Goal: Entertainment & Leisure: Consume media (video, audio)

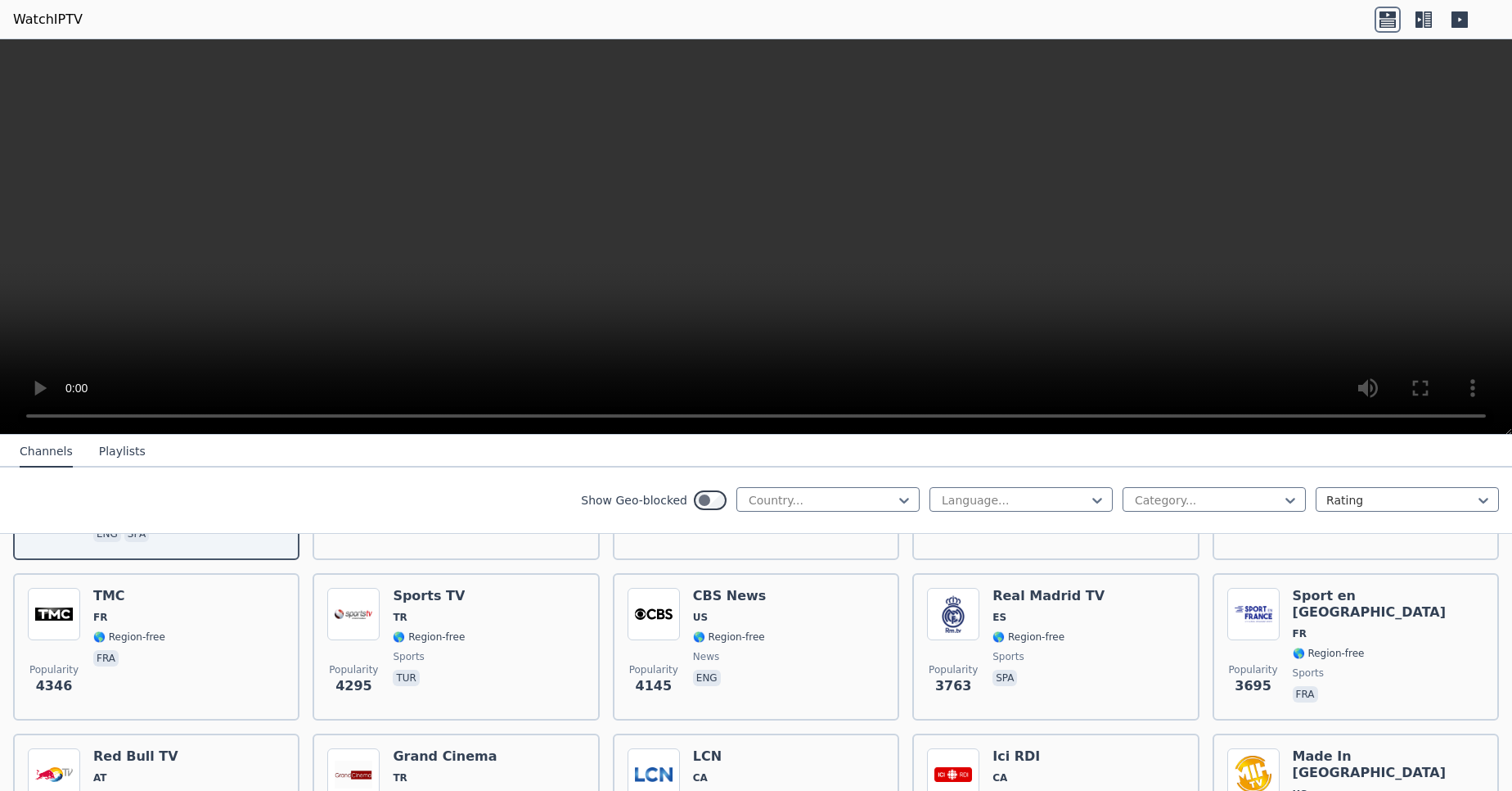
scroll to position [329, 0]
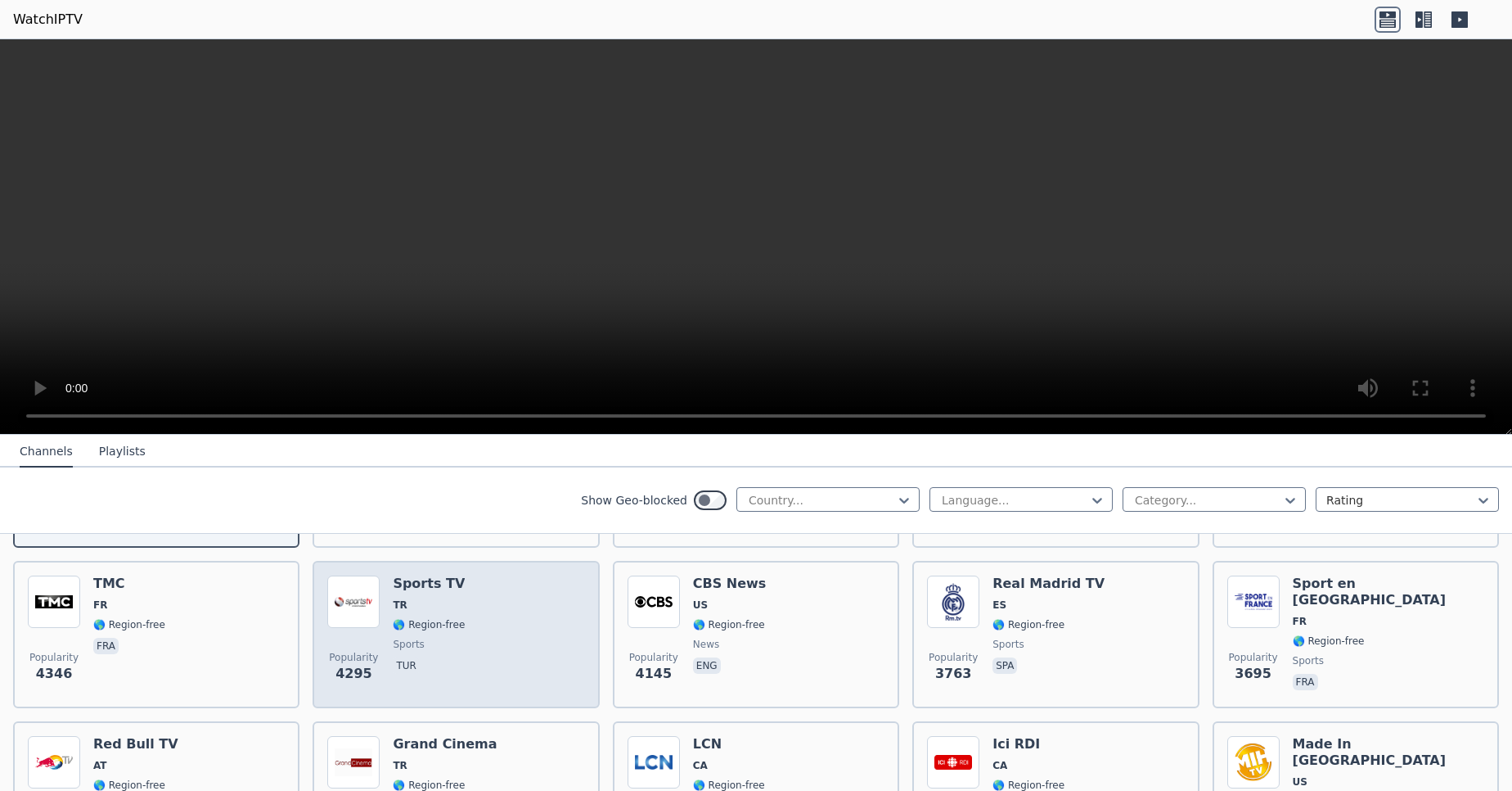
click at [489, 586] on div "Popularity 4295 Sports TV TR 🌎 Region-free sports tur" at bounding box center [455, 634] width 257 height 118
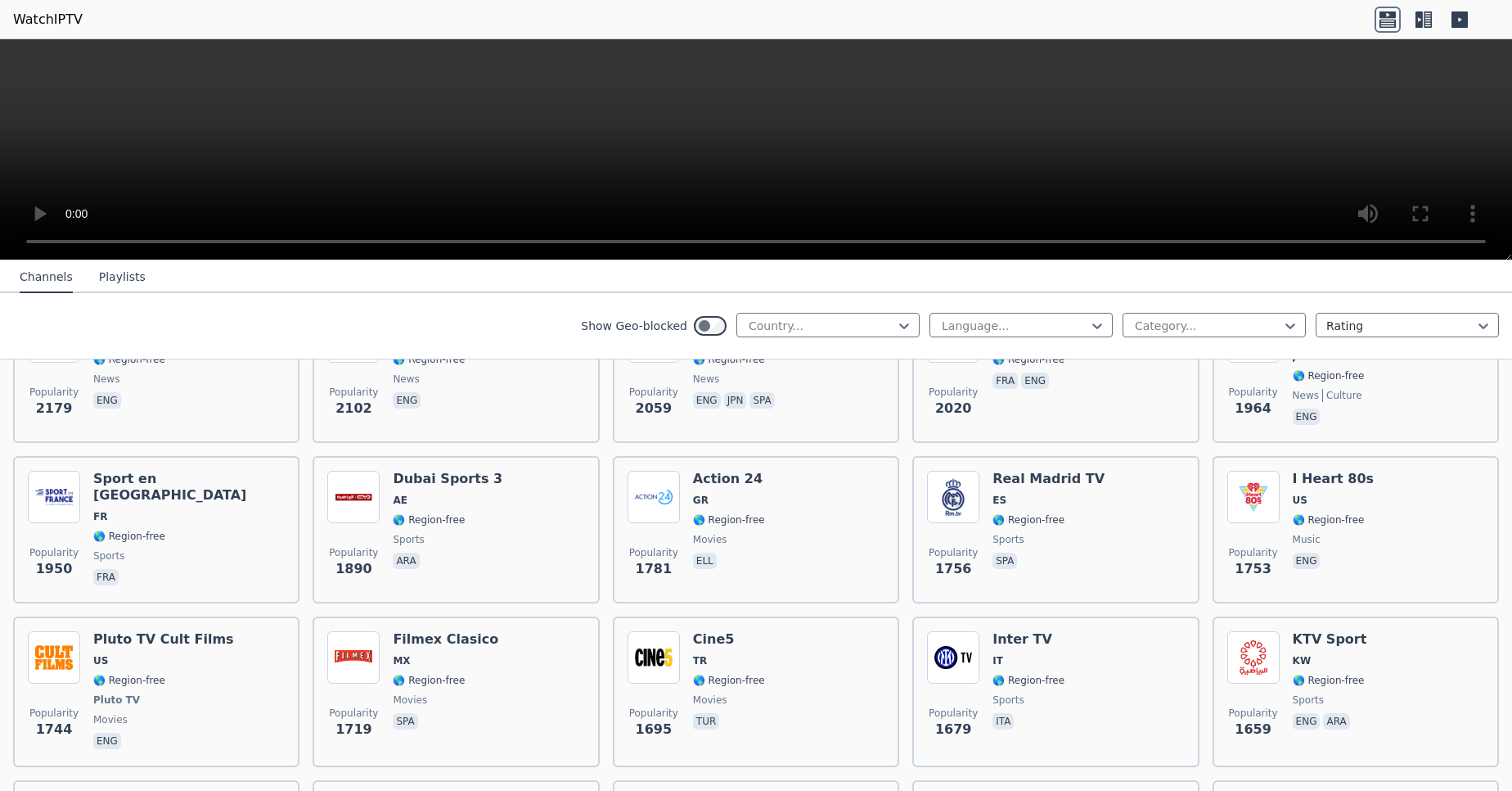
scroll to position [1061, 0]
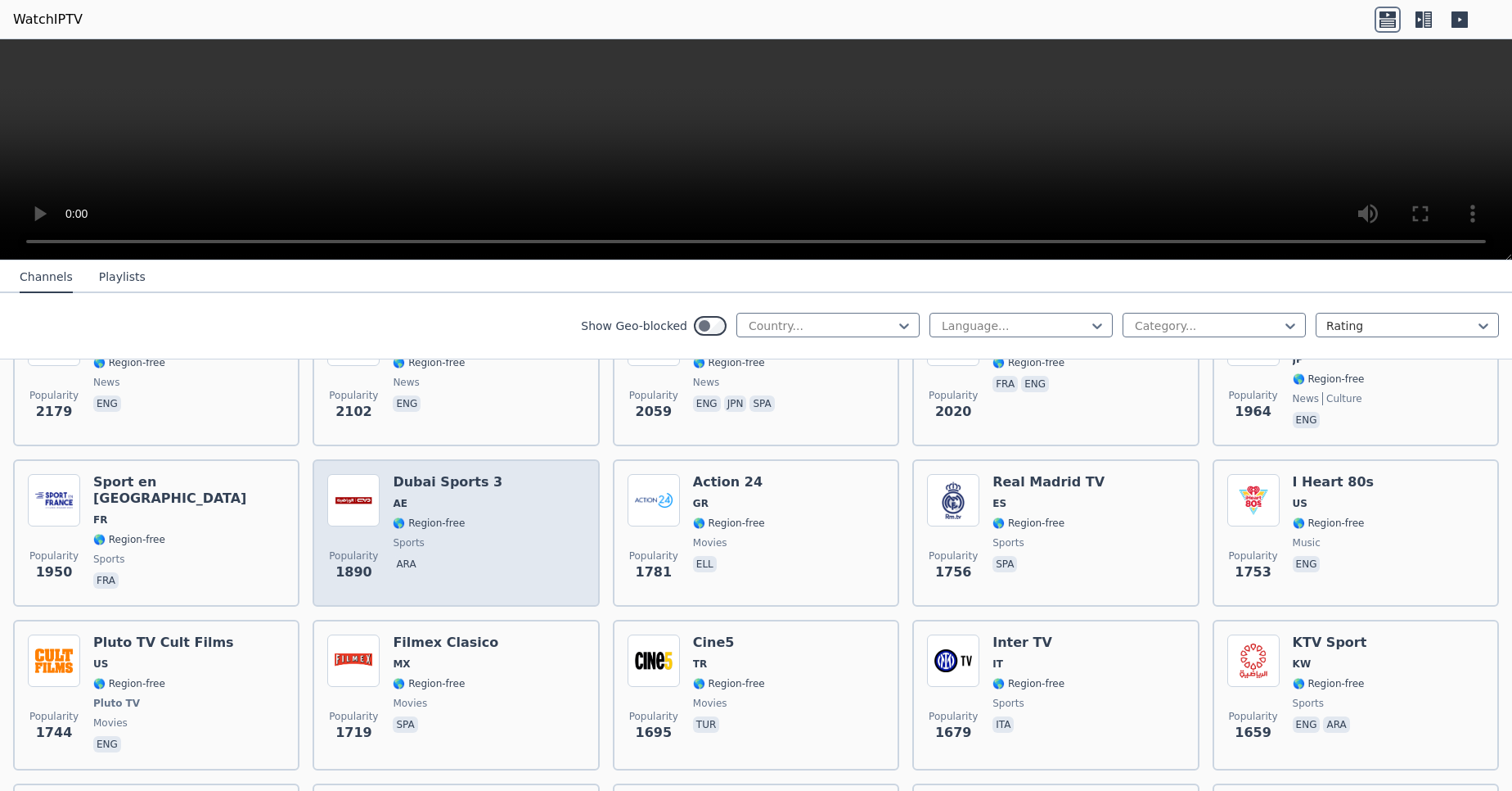
click at [569, 494] on div "Popularity 1890 Dubai Sports 3 AE 🌎 Region-free sports ara" at bounding box center [455, 533] width 257 height 118
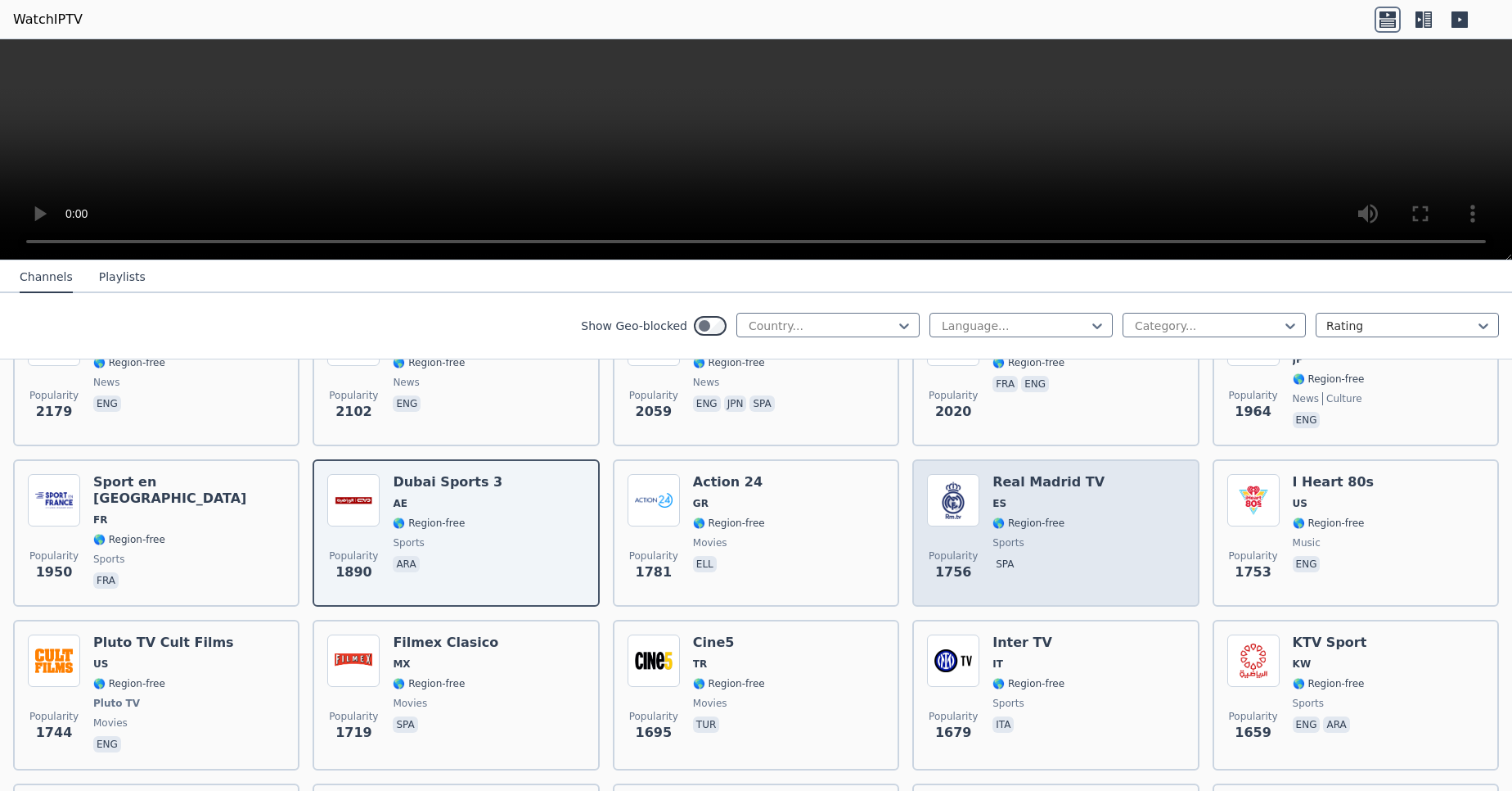
click at [979, 482] on div "Popularity 1756 Real Madrid TV ES 🌎 Region-free sports spa" at bounding box center [1055, 533] width 257 height 118
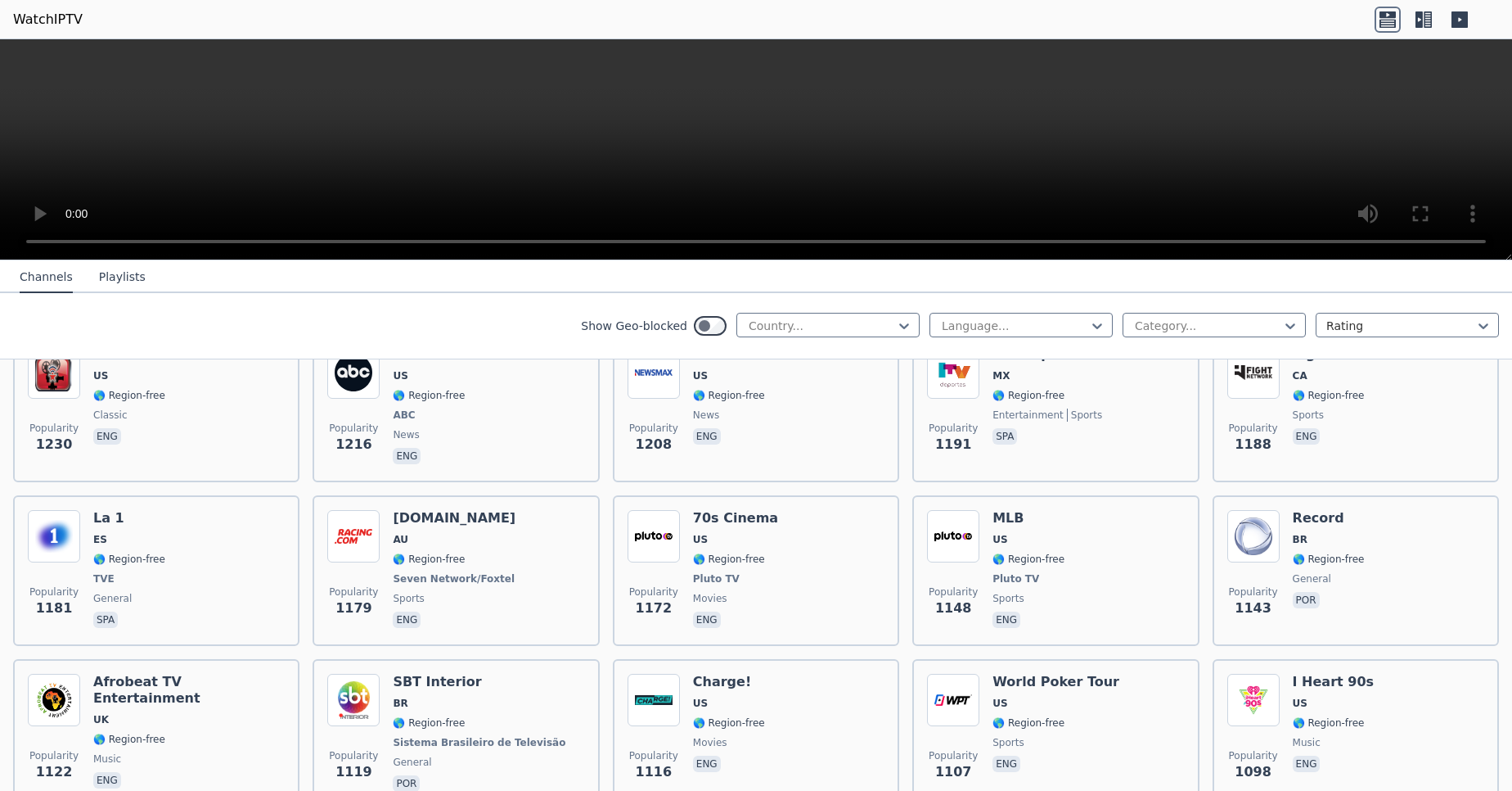
scroll to position [2170, 0]
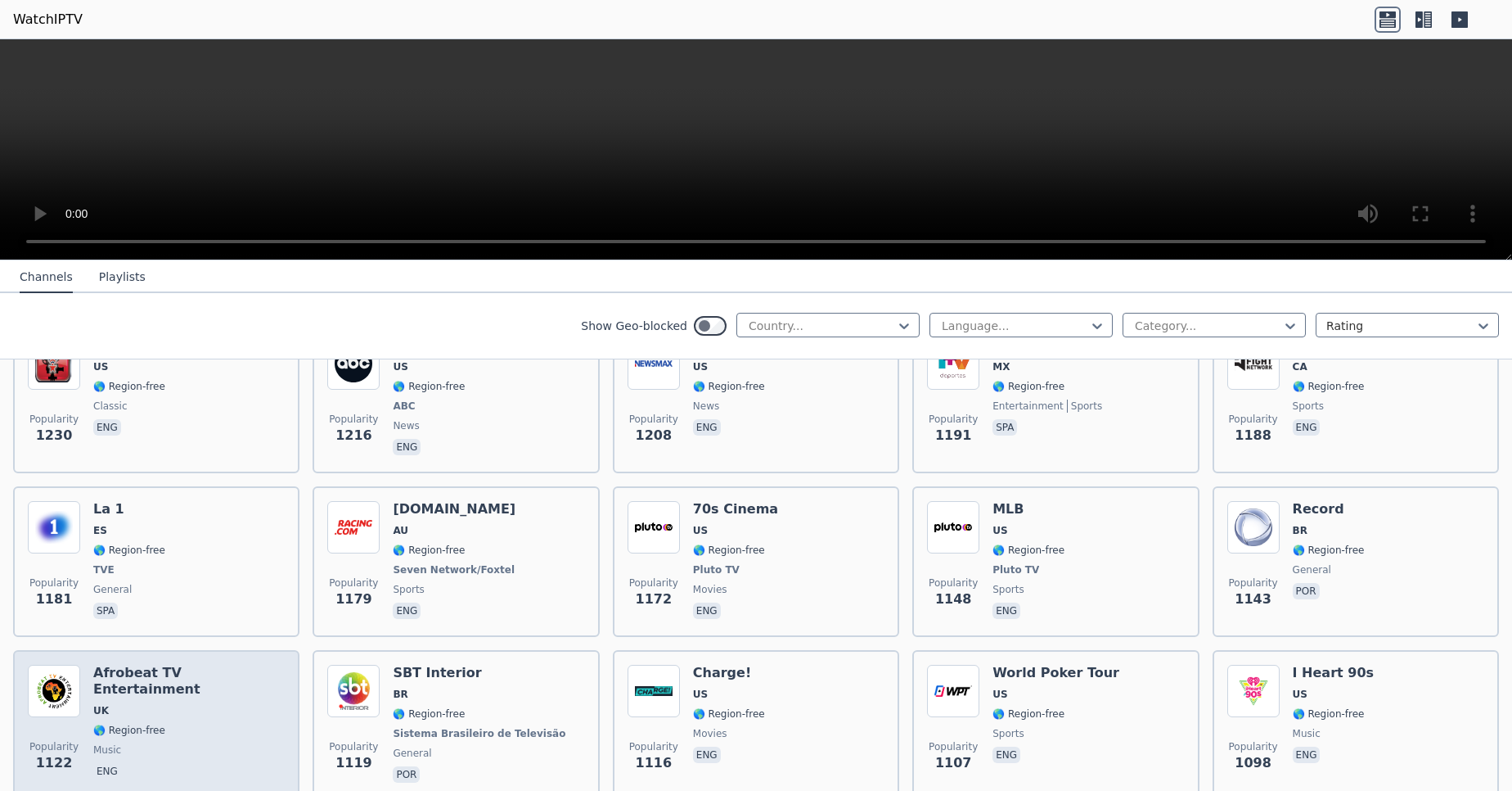
click at [260, 665] on h6 "Afrobeat TV Entertainment" at bounding box center [189, 680] width 191 height 32
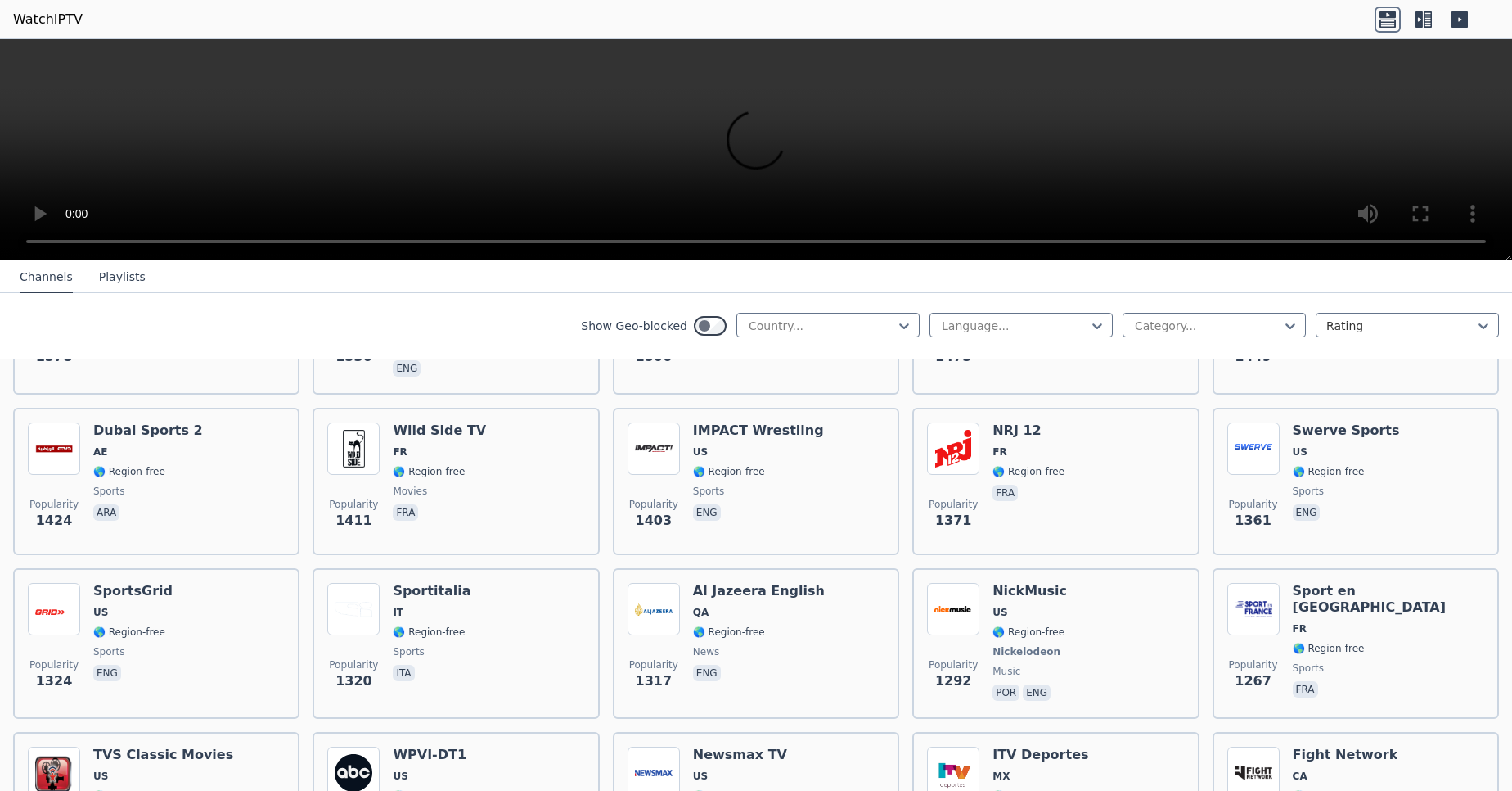
scroll to position [1765, 0]
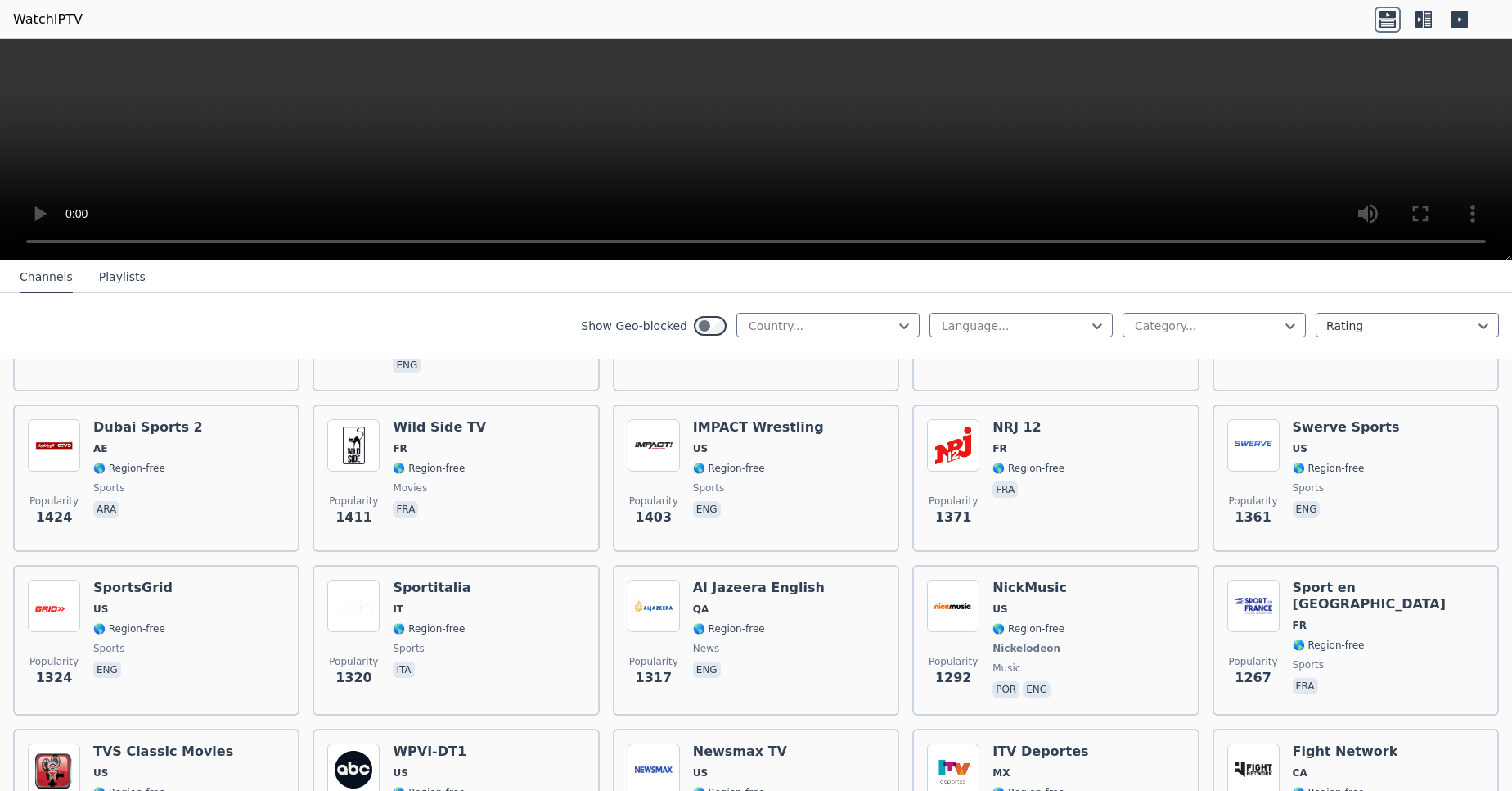
click at [721, 126] on video at bounding box center [756, 150] width 1512 height 221
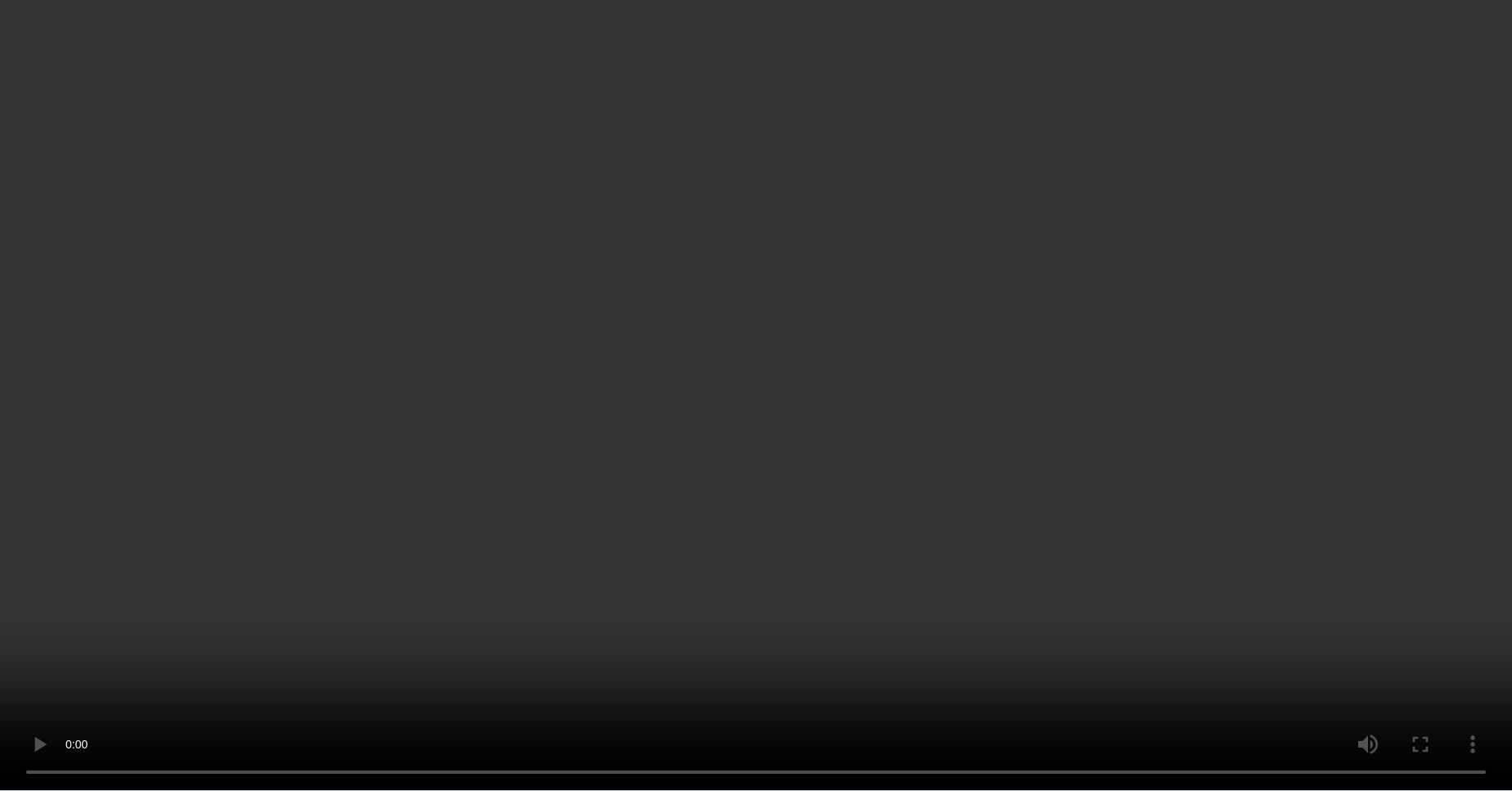
scroll to position [2729, 0]
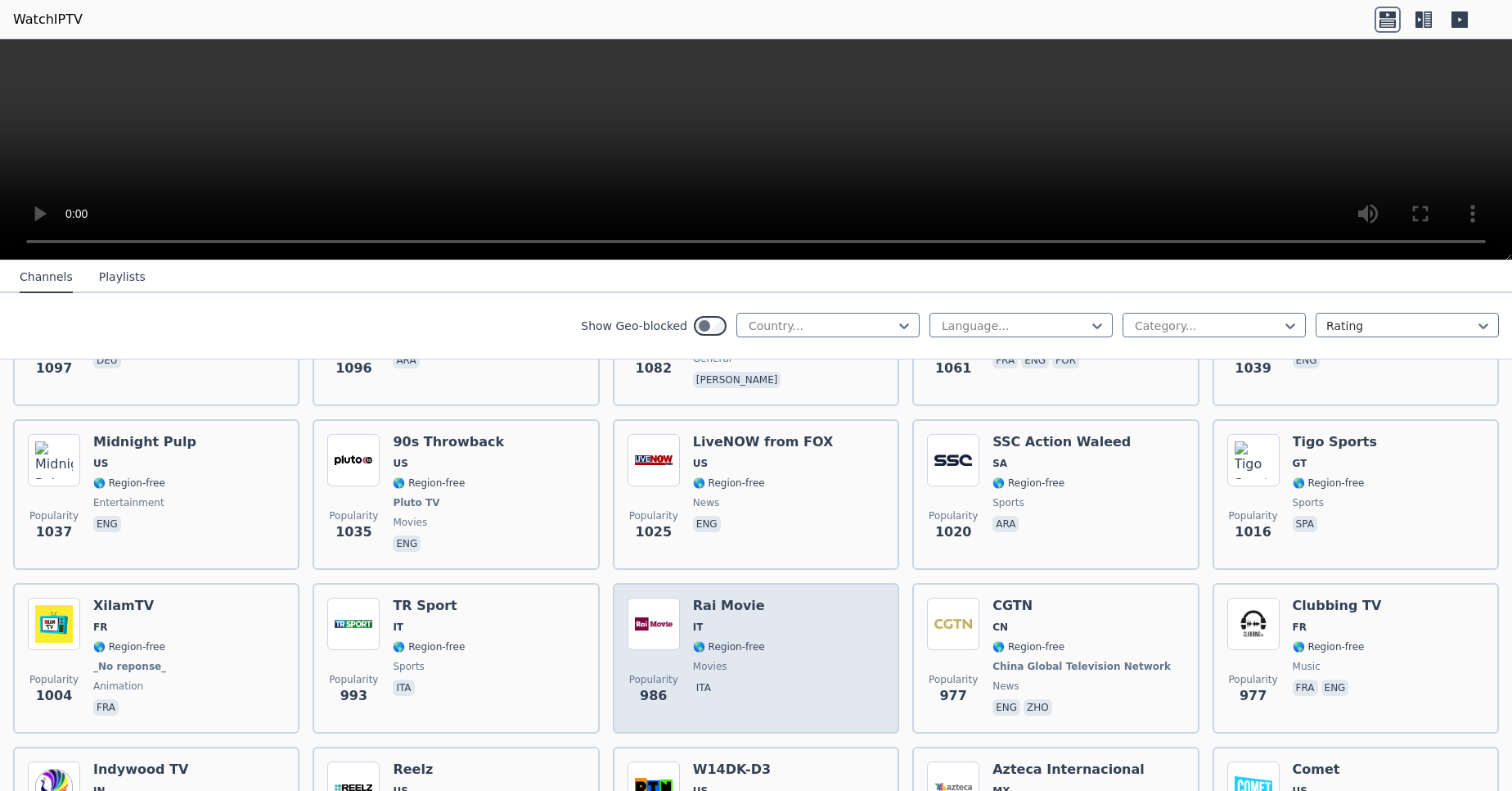
click at [787, 598] on div "Popularity 986 Rai Movie IT 🌎 Region-free movies ita" at bounding box center [756, 658] width 257 height 121
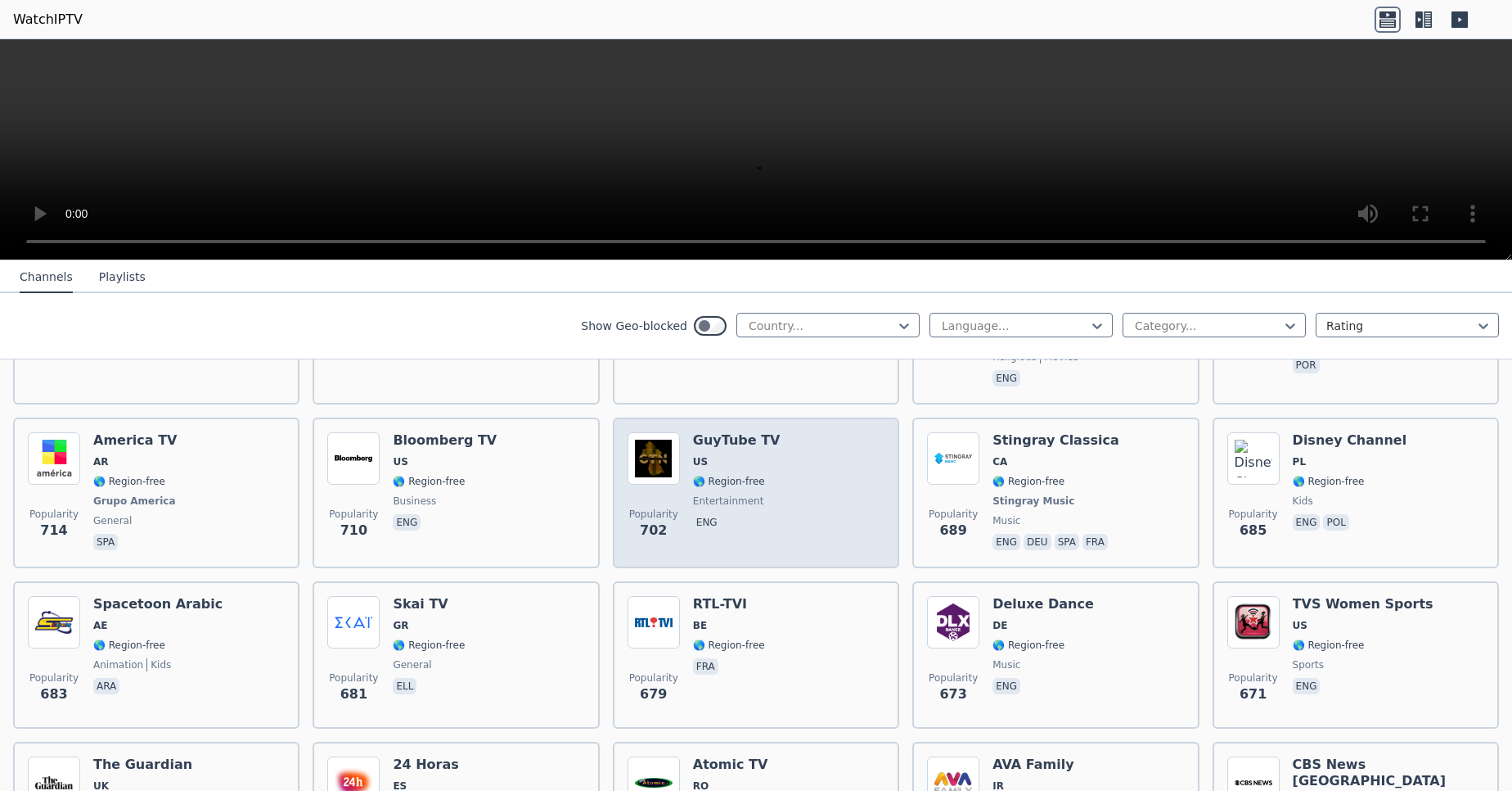
scroll to position [4354, 0]
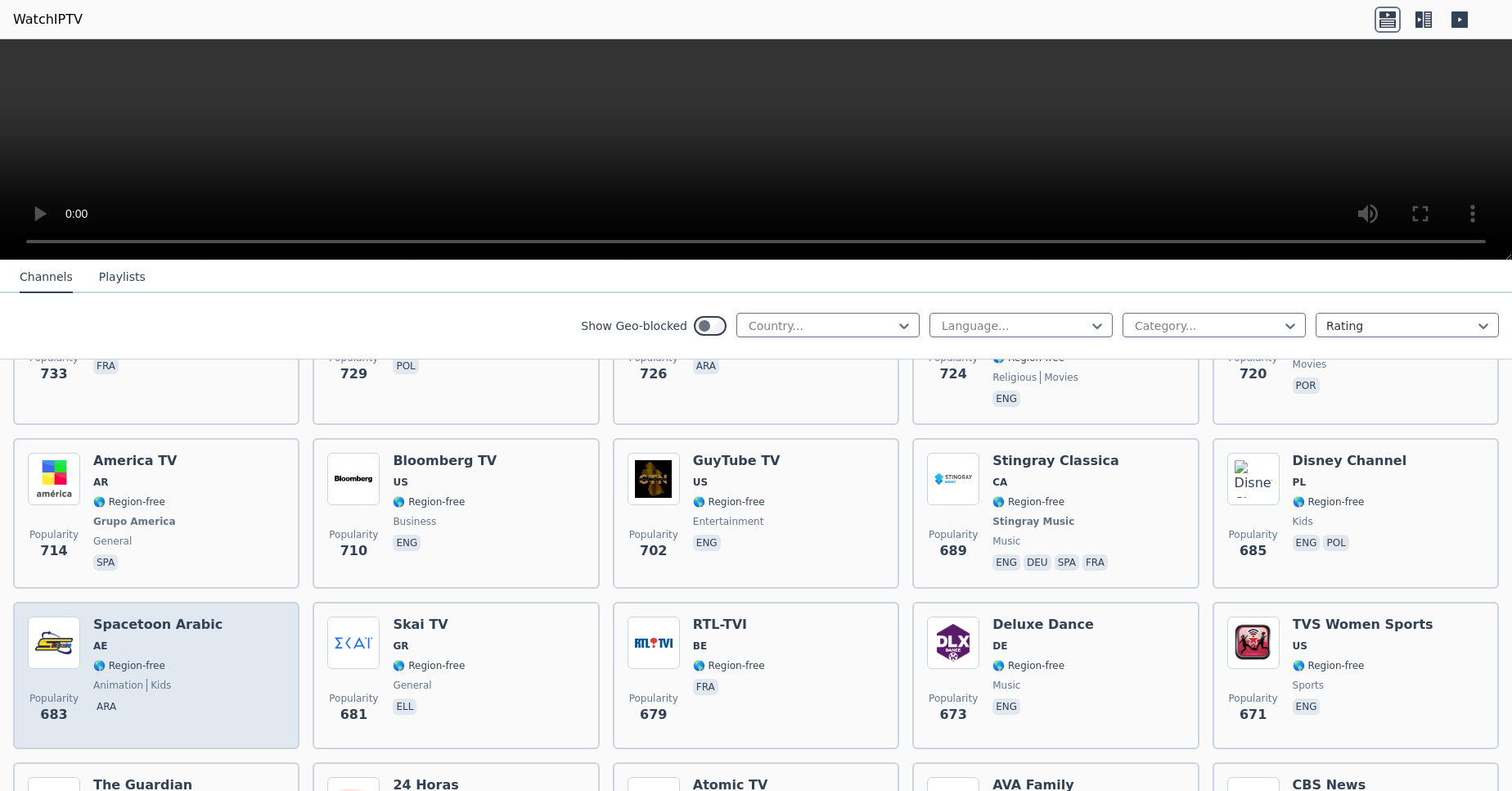
click at [150, 616] on div "Spacetoon Arabic AE 🌎 Region-free animation kids ara" at bounding box center [157, 675] width 129 height 118
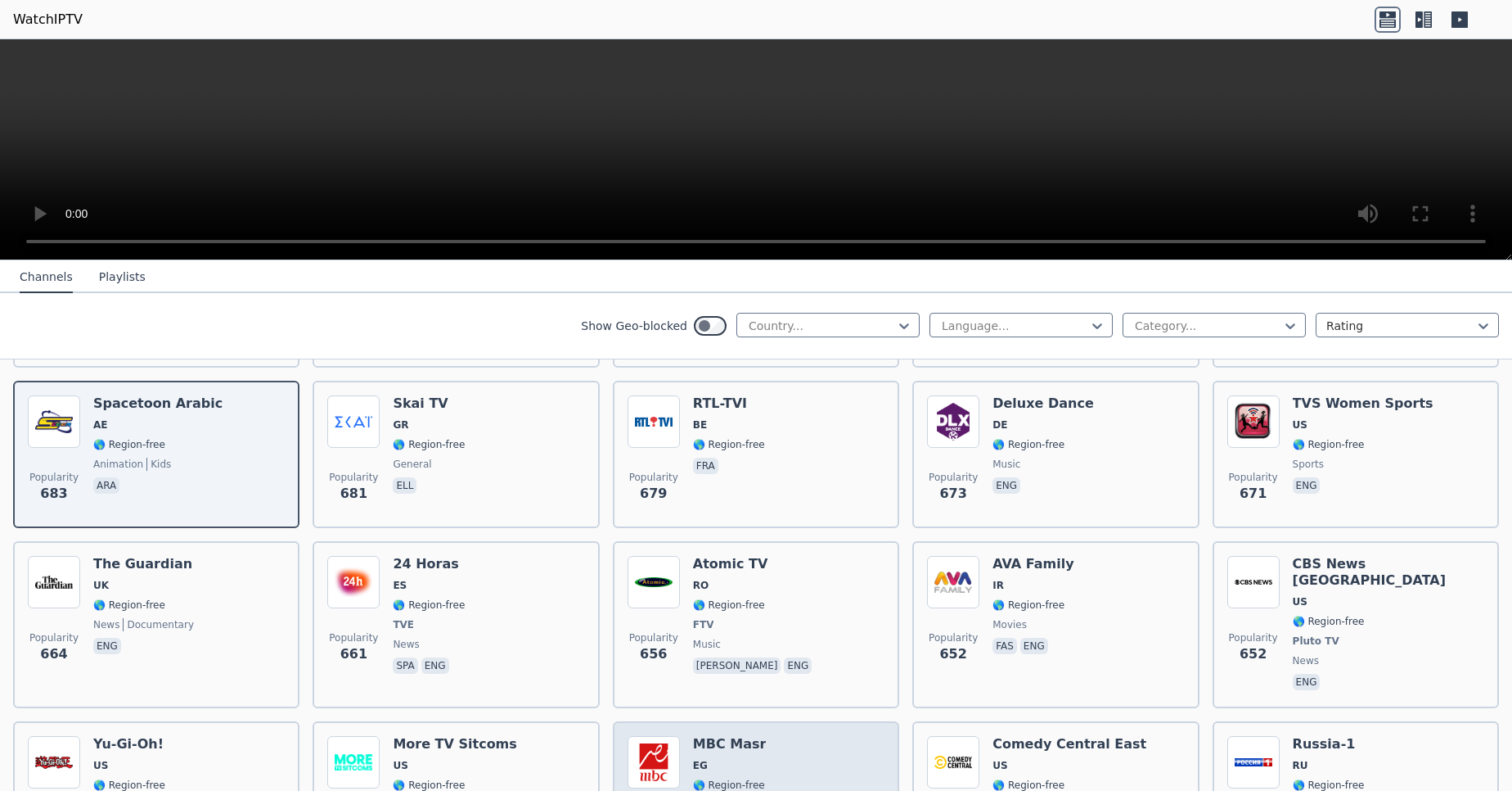
scroll to position [4262, 0]
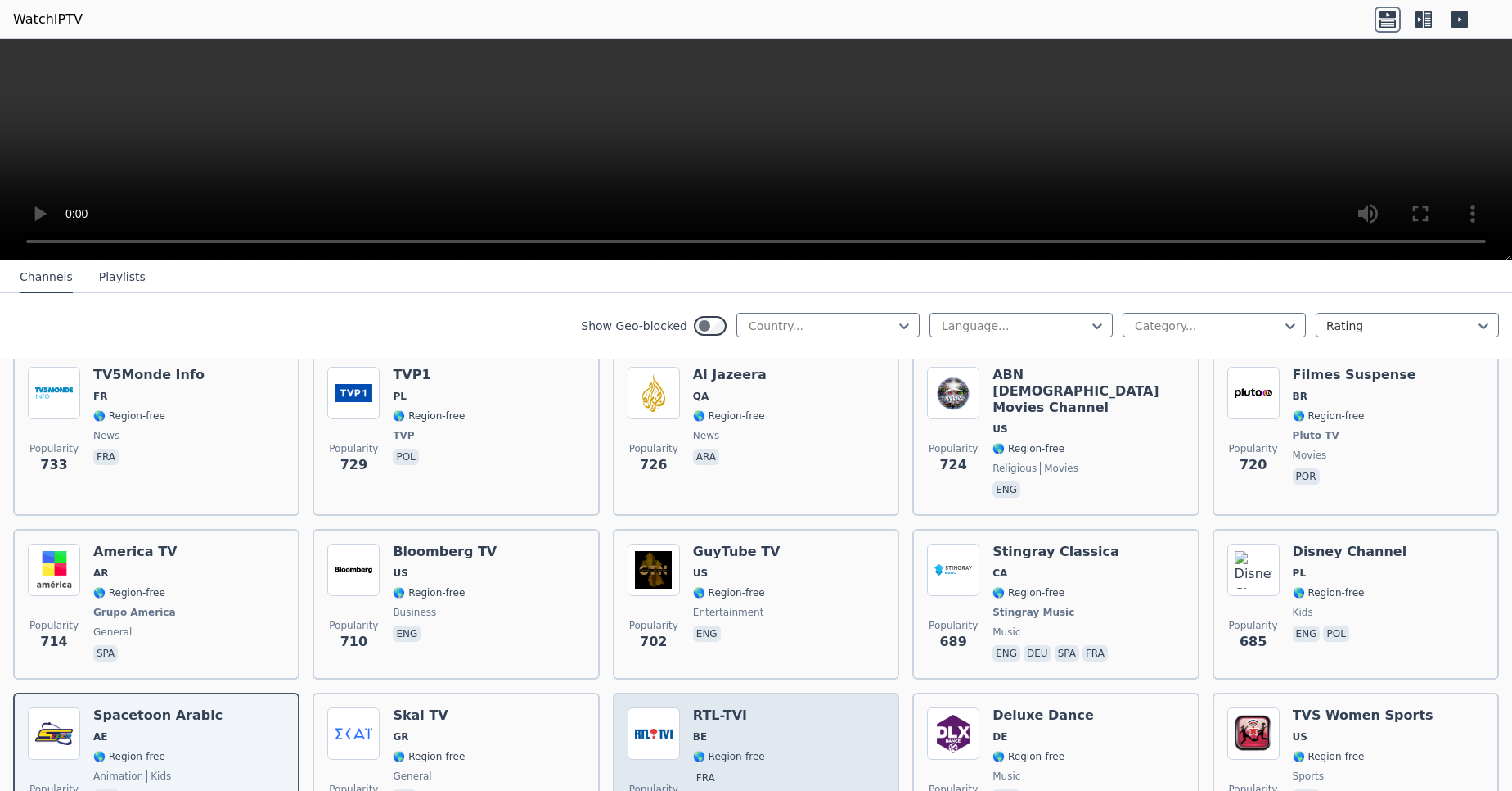
click at [799, 712] on div "Popularity 679 RTL-TVI BE 🌎 Region-free fra" at bounding box center [756, 766] width 257 height 118
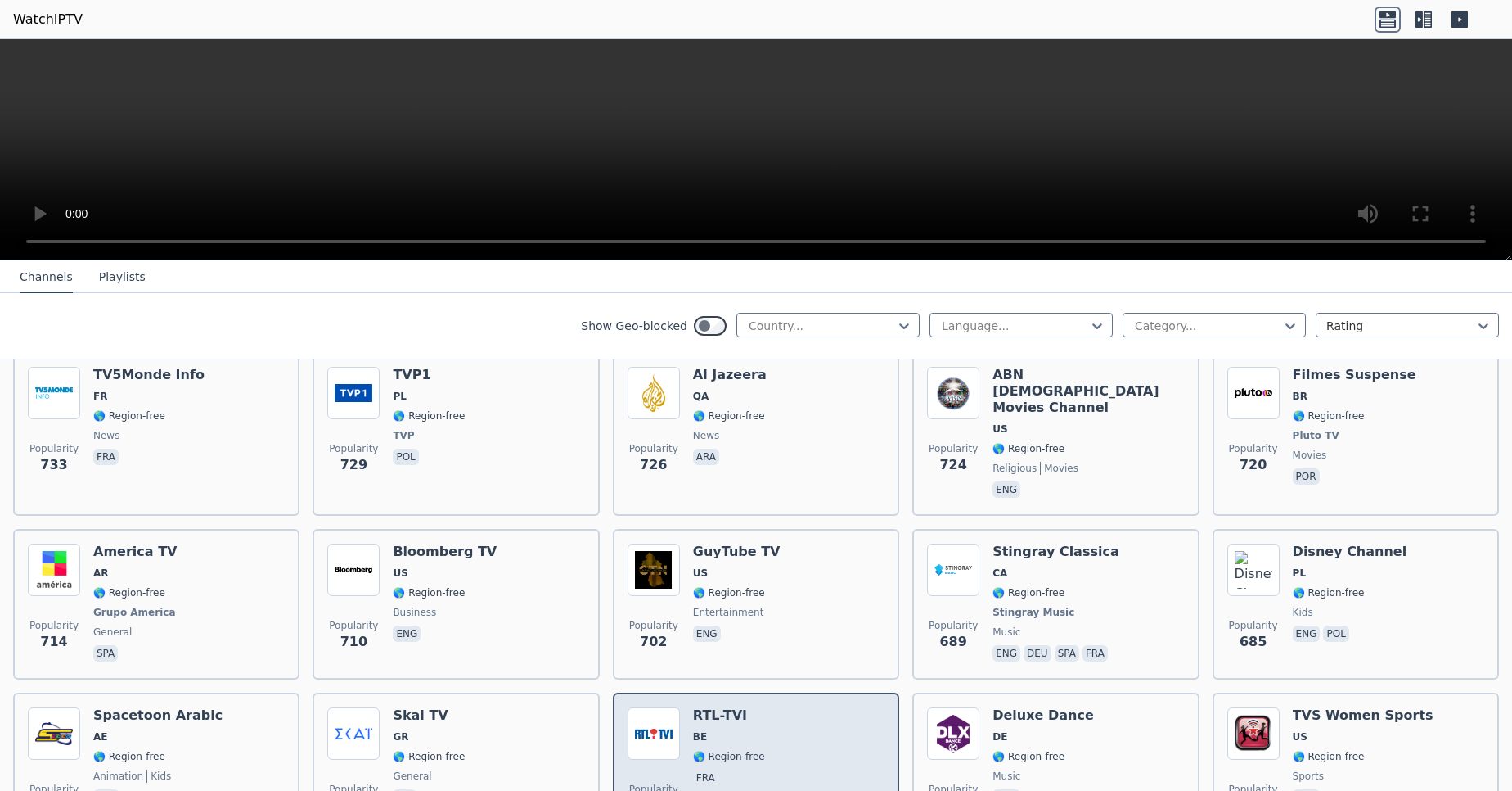
click at [799, 712] on div "Popularity 679 RTL-TVI BE 🌎 Region-free fra" at bounding box center [756, 766] width 257 height 118
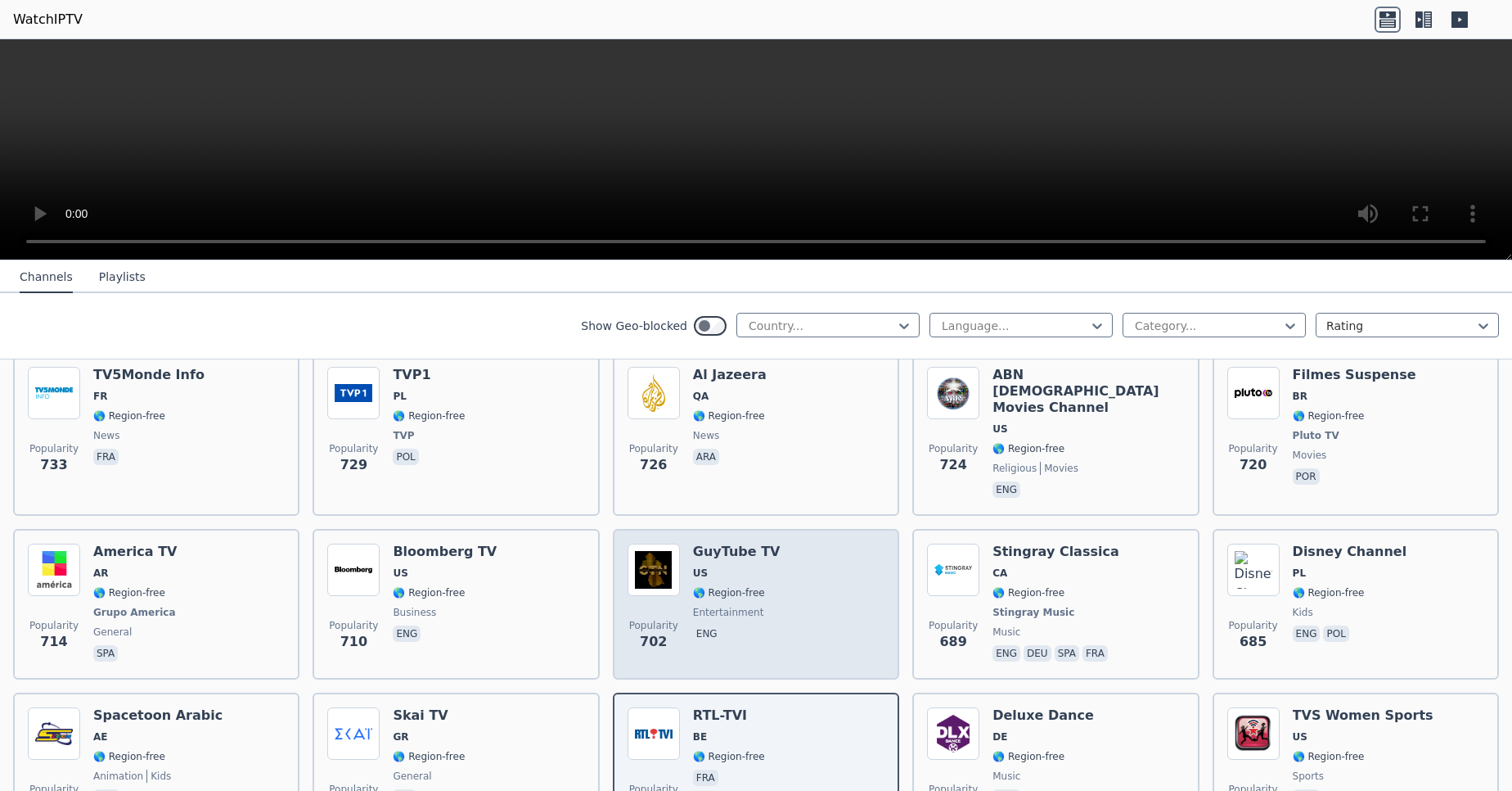
click at [844, 543] on div "Popularity 702 GuyTube TV US 🌎 Region-free entertainment eng" at bounding box center [756, 604] width 257 height 121
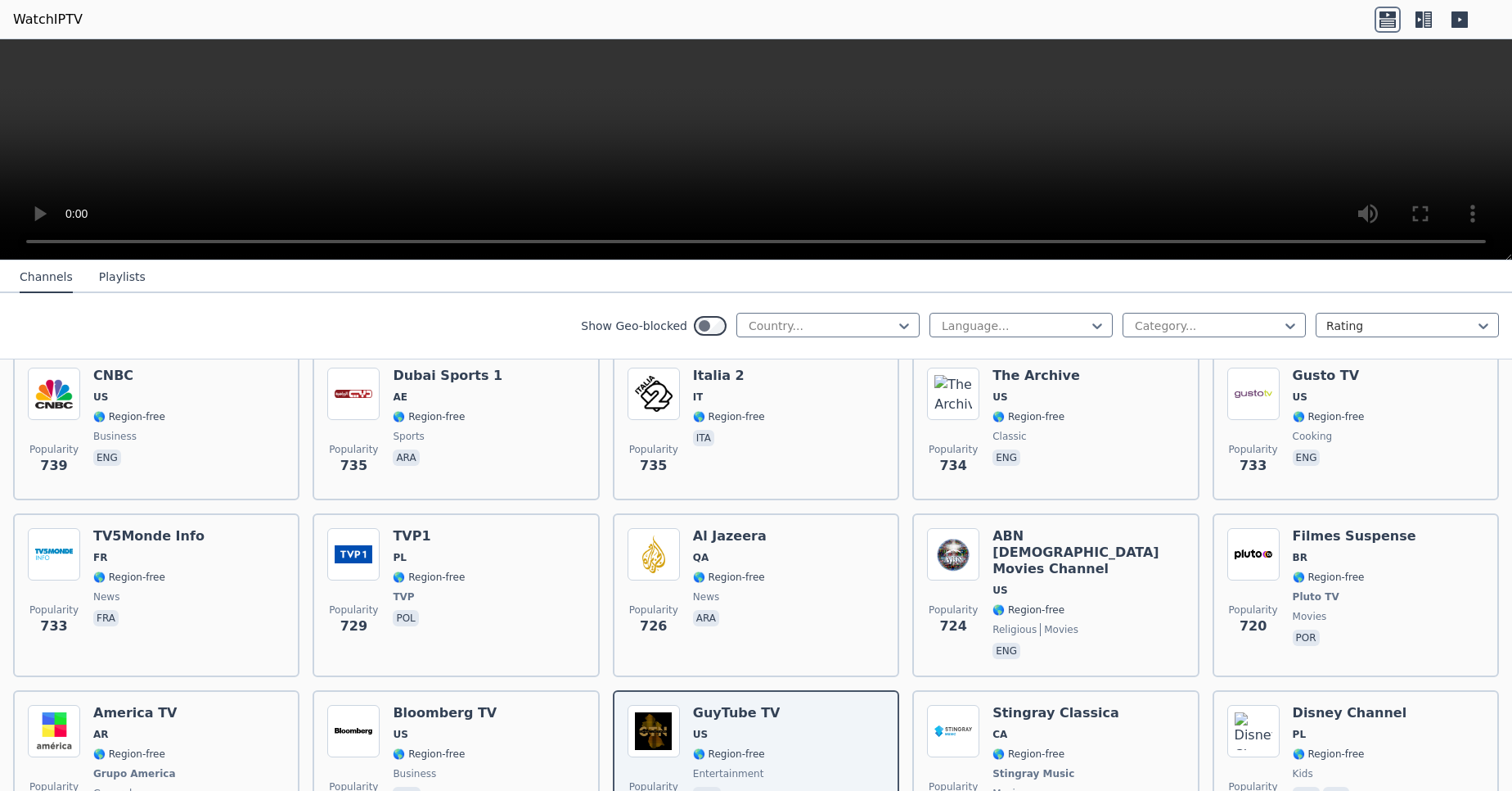
scroll to position [4099, 0]
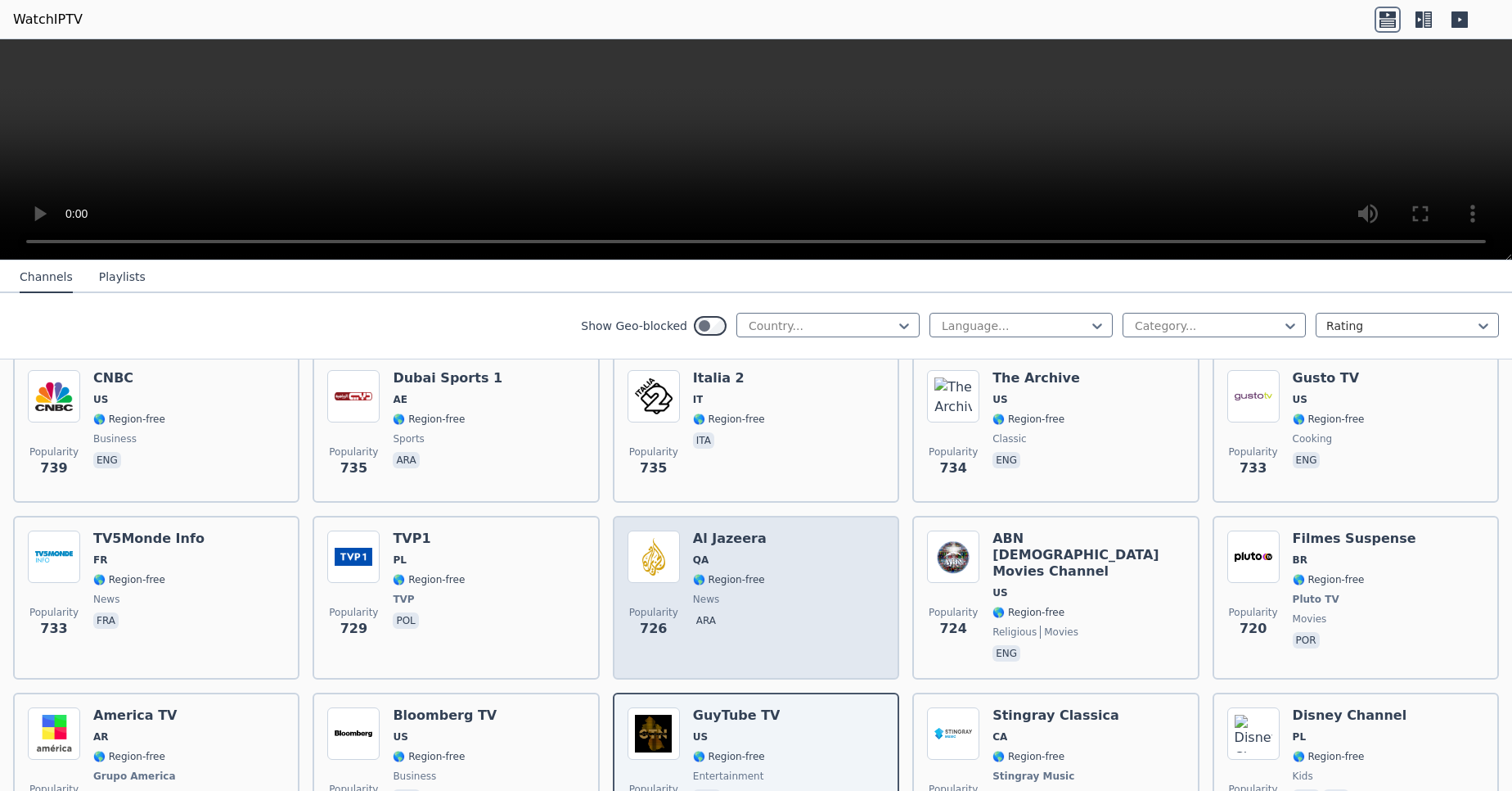
click at [783, 552] on div "Popularity 726 Al Jazeera QA 🌎 Region-free news ara" at bounding box center [756, 597] width 257 height 134
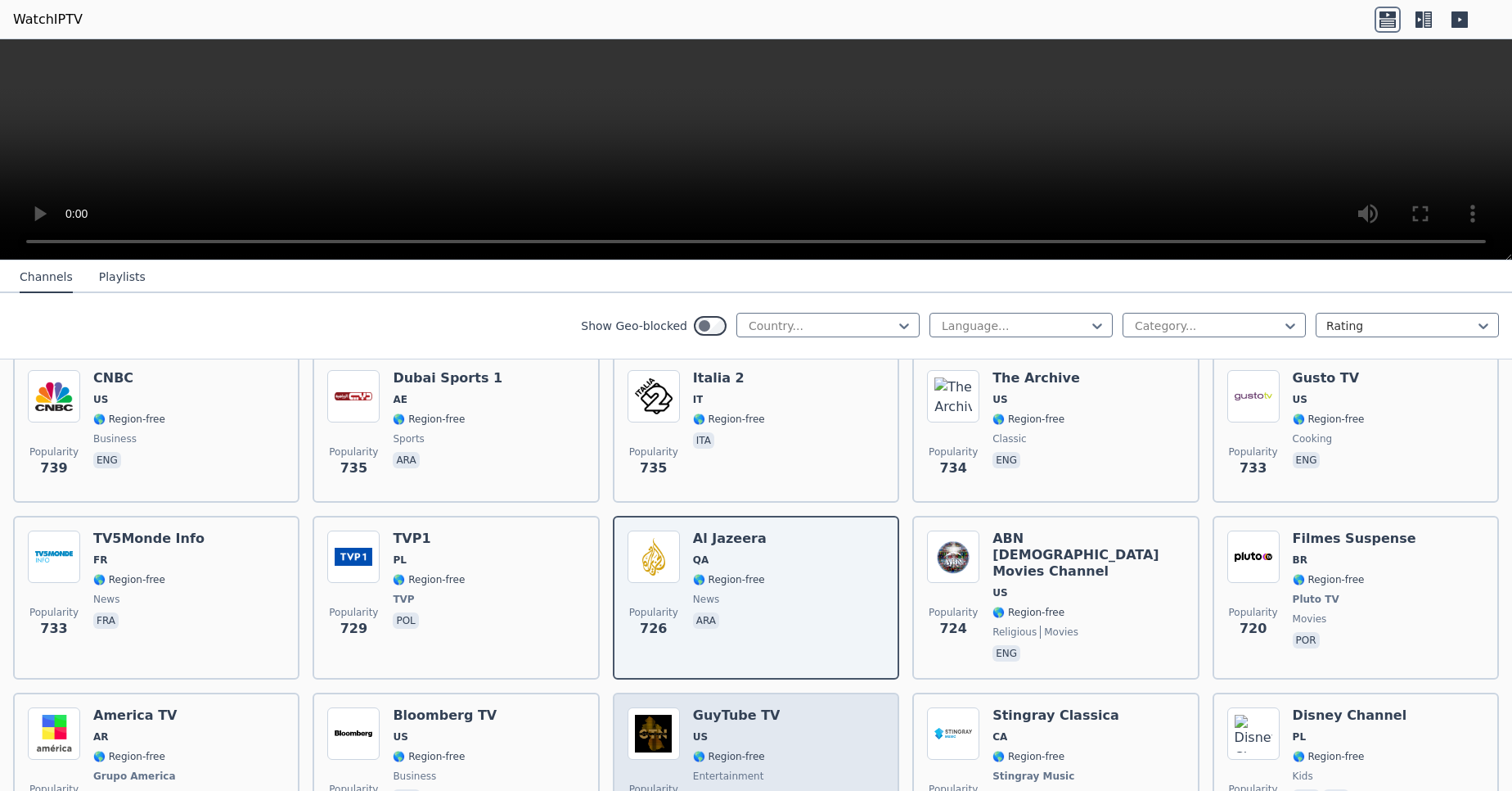
click at [778, 709] on div "Popularity 702 GuyTube TV US 🌎 Region-free entertainment eng" at bounding box center [756, 767] width 257 height 121
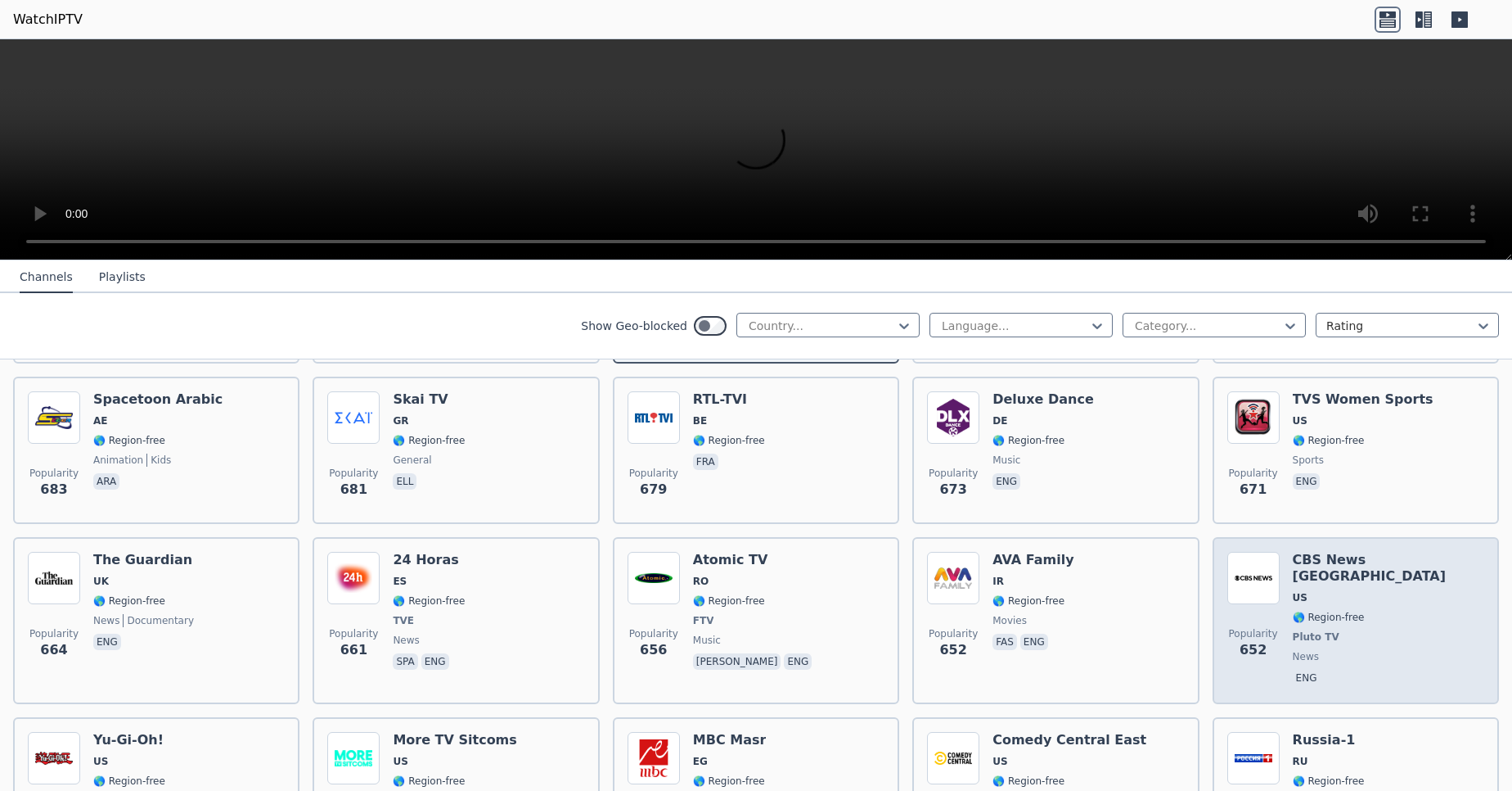
scroll to position [4535, 0]
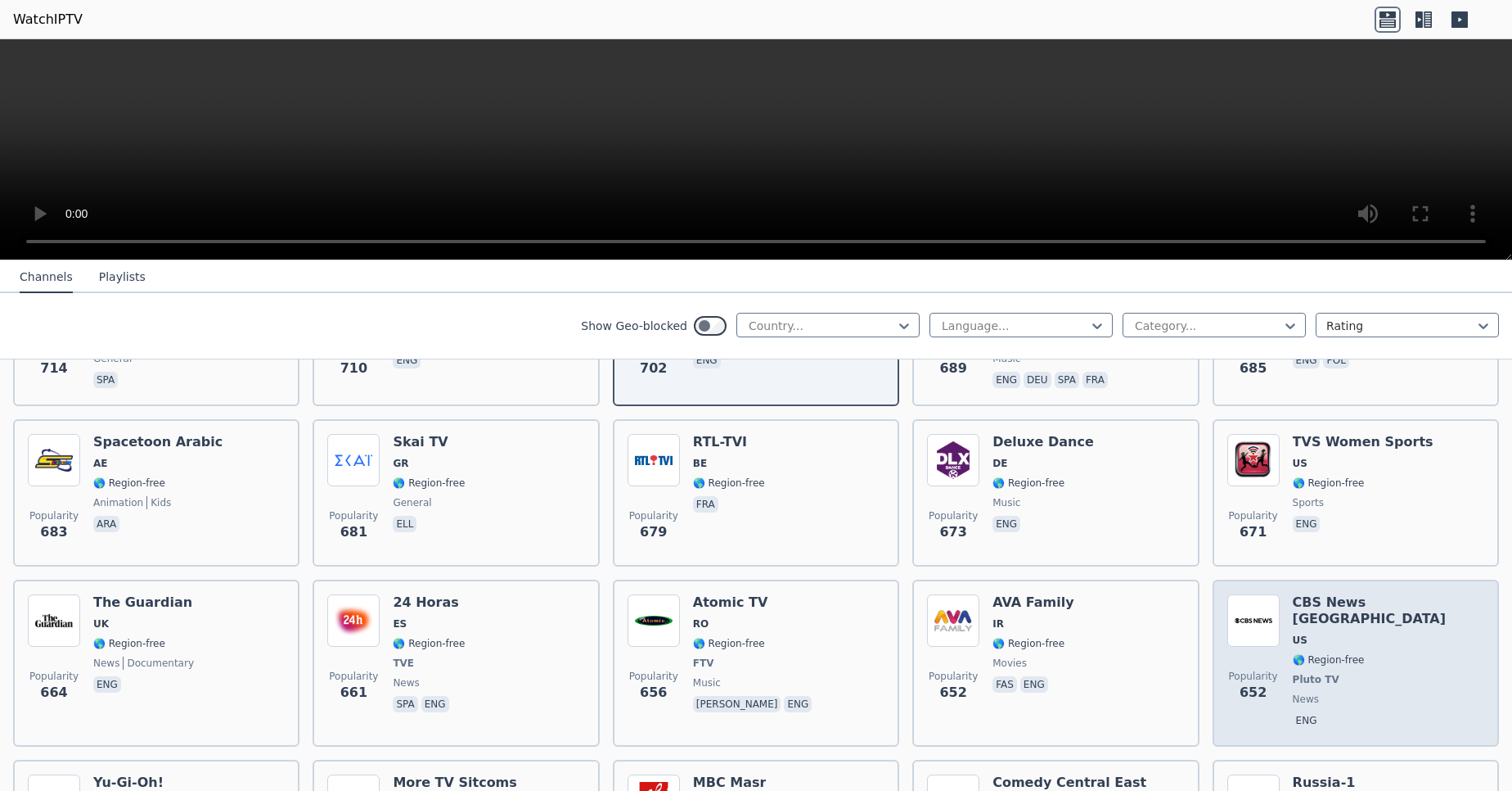
click at [1322, 496] on span "sports" at bounding box center [1363, 502] width 140 height 13
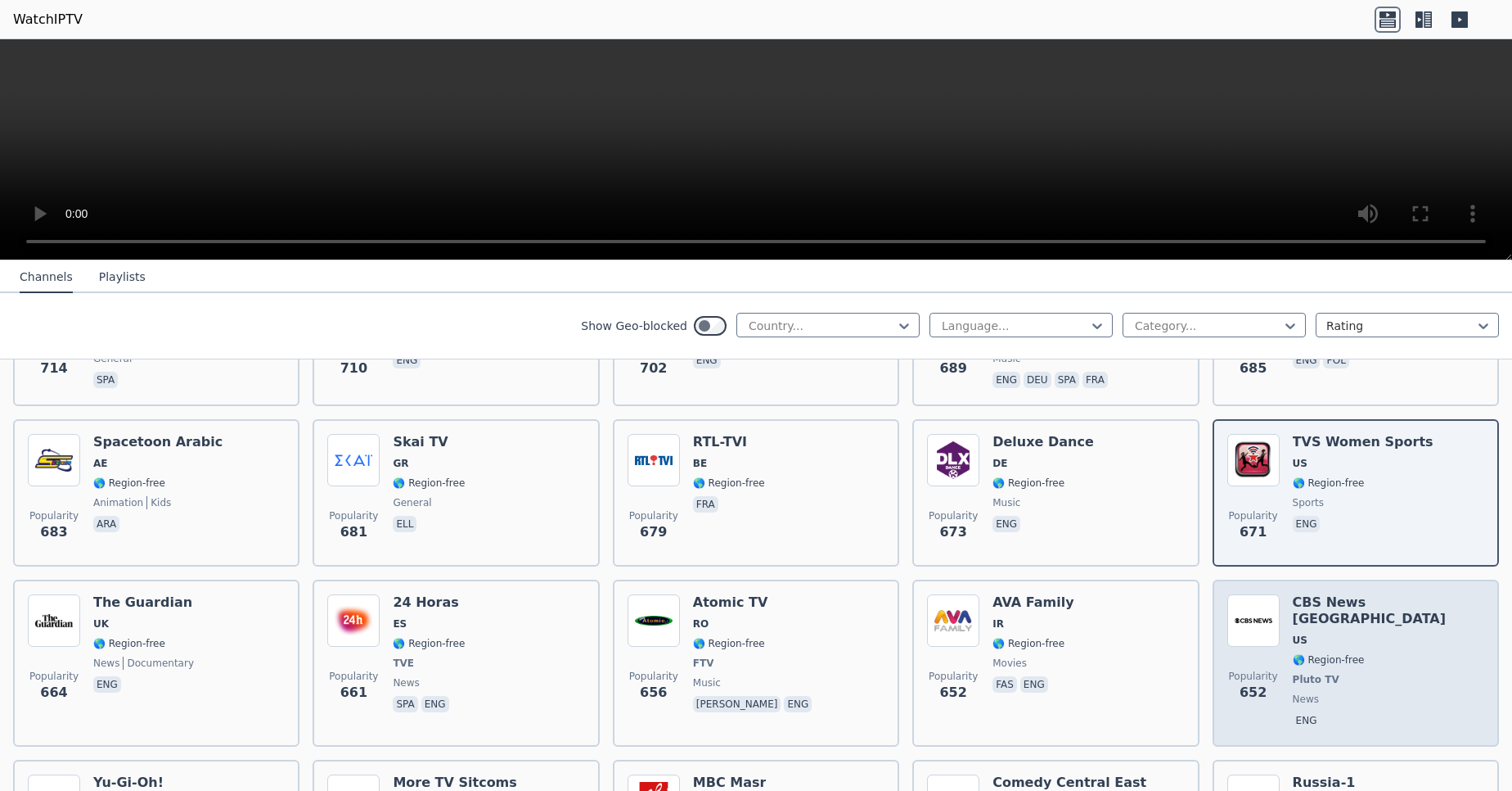
click at [1322, 496] on span "sports" at bounding box center [1363, 502] width 140 height 13
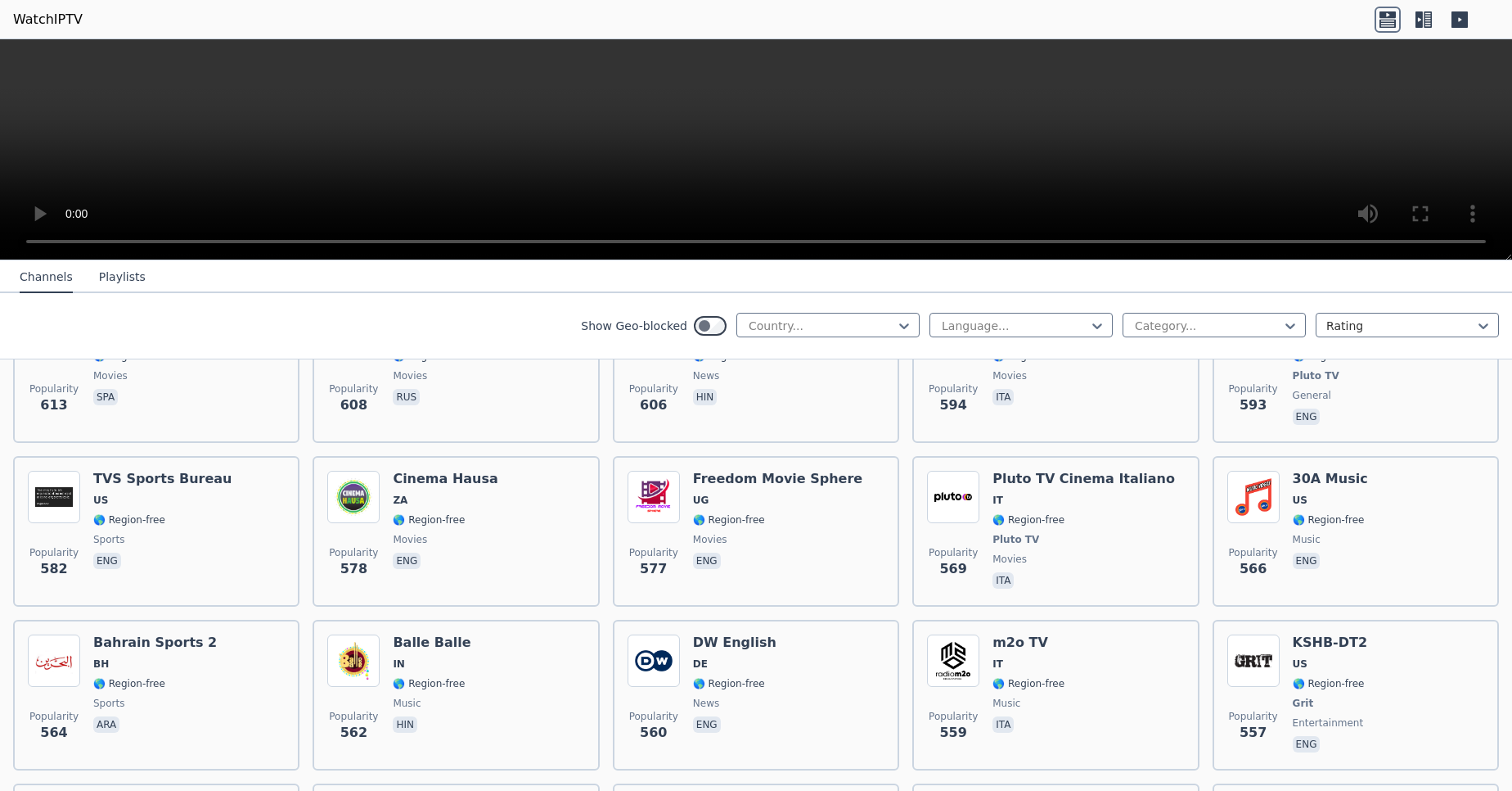
scroll to position [5512, 0]
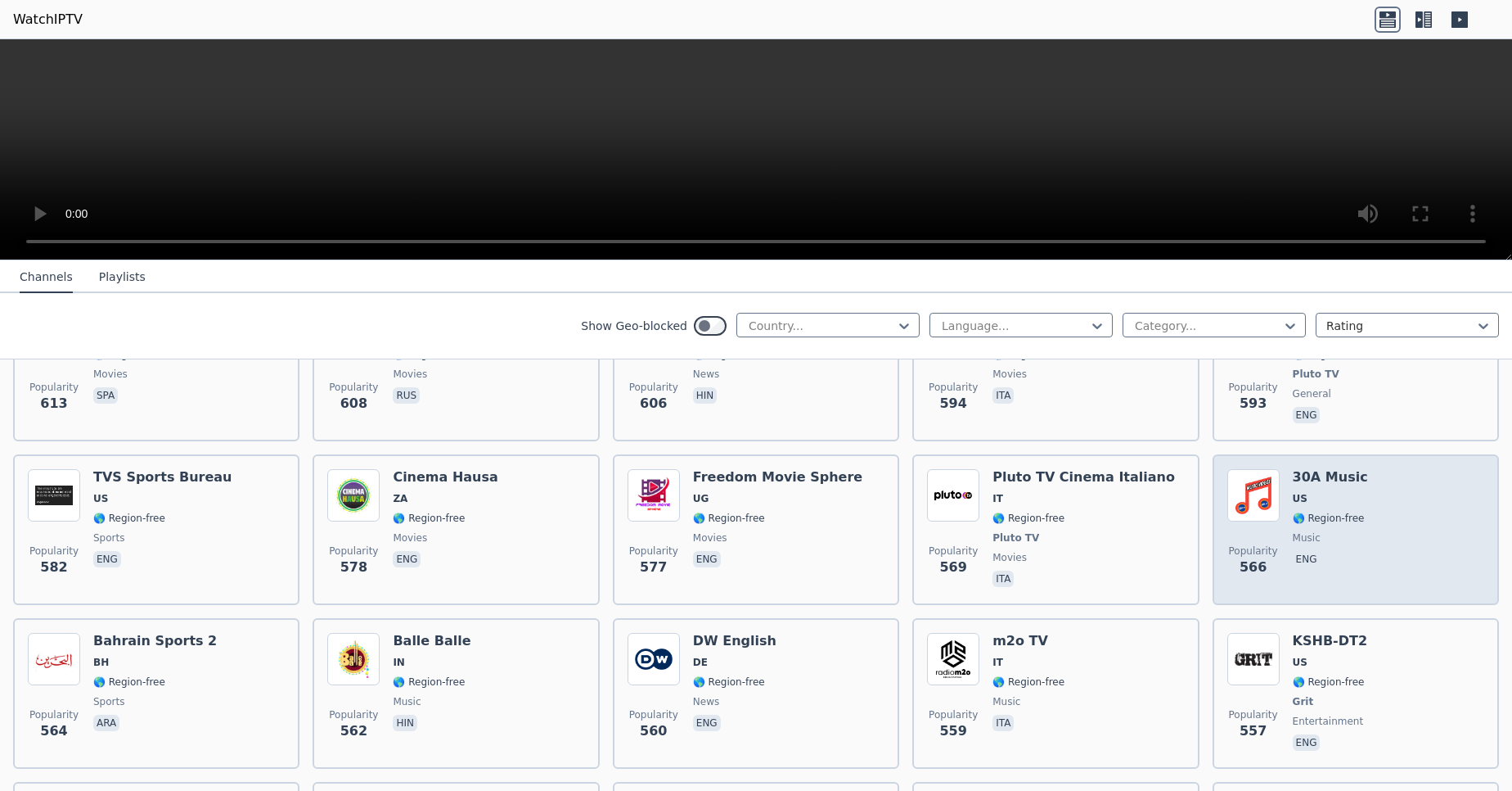
click at [1355, 469] on div "Popularity 566 30A Music US 🌎 Region-free music eng" at bounding box center [1355, 529] width 257 height 121
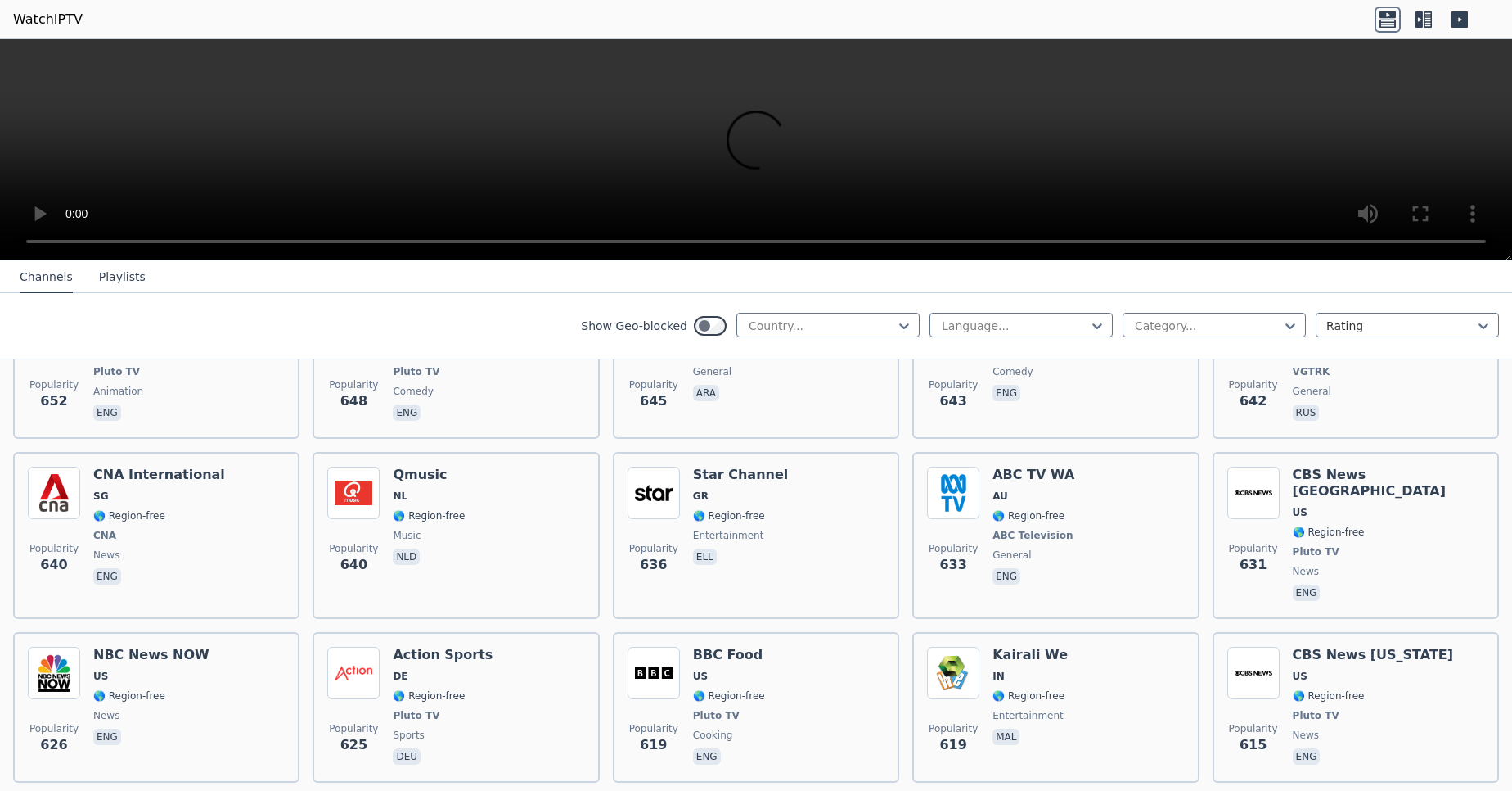
scroll to position [5001, 0]
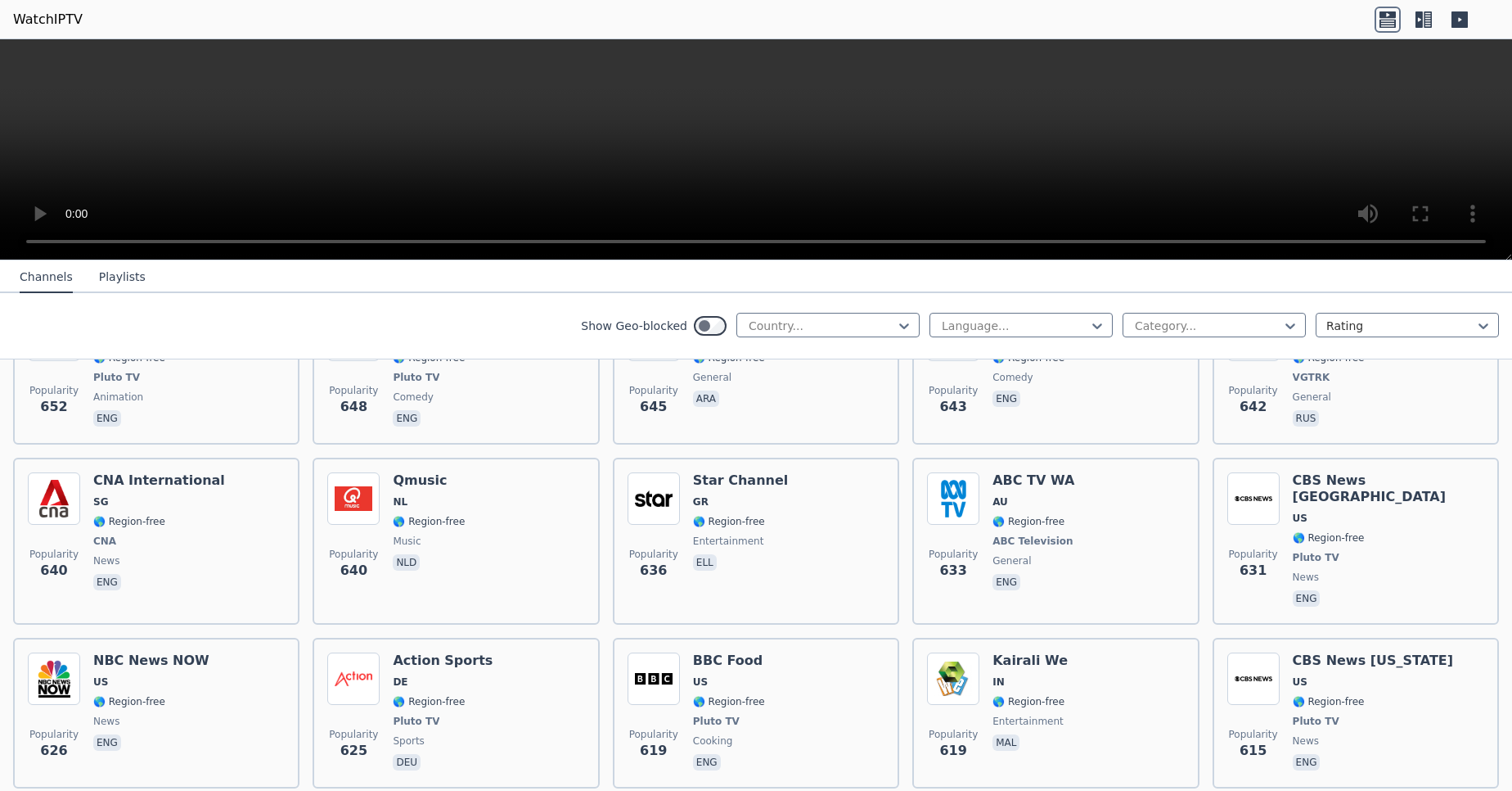
click at [1355, 472] on h6 "CBS News [GEOGRAPHIC_DATA]" at bounding box center [1388, 488] width 191 height 32
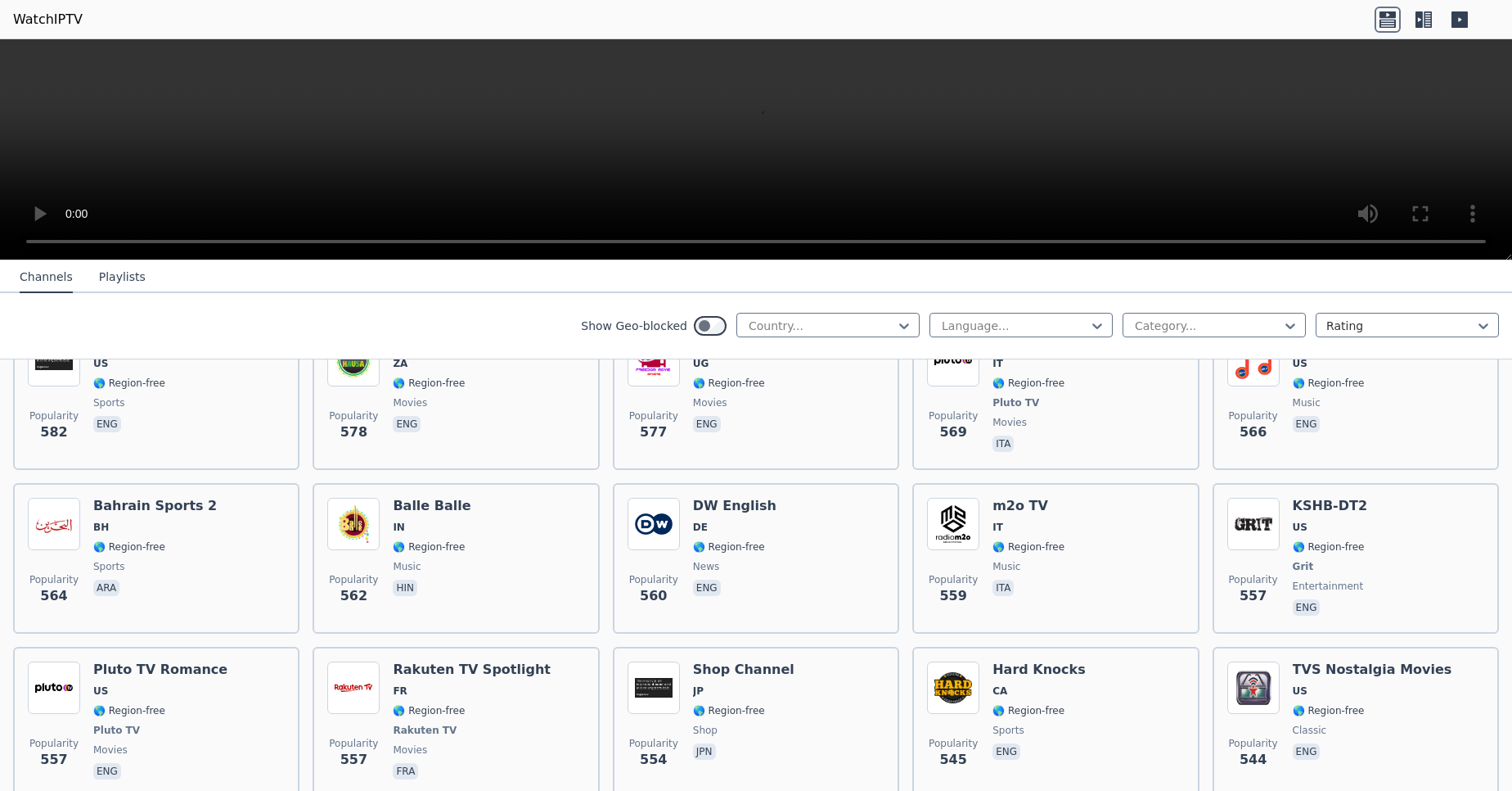
scroll to position [6014, 0]
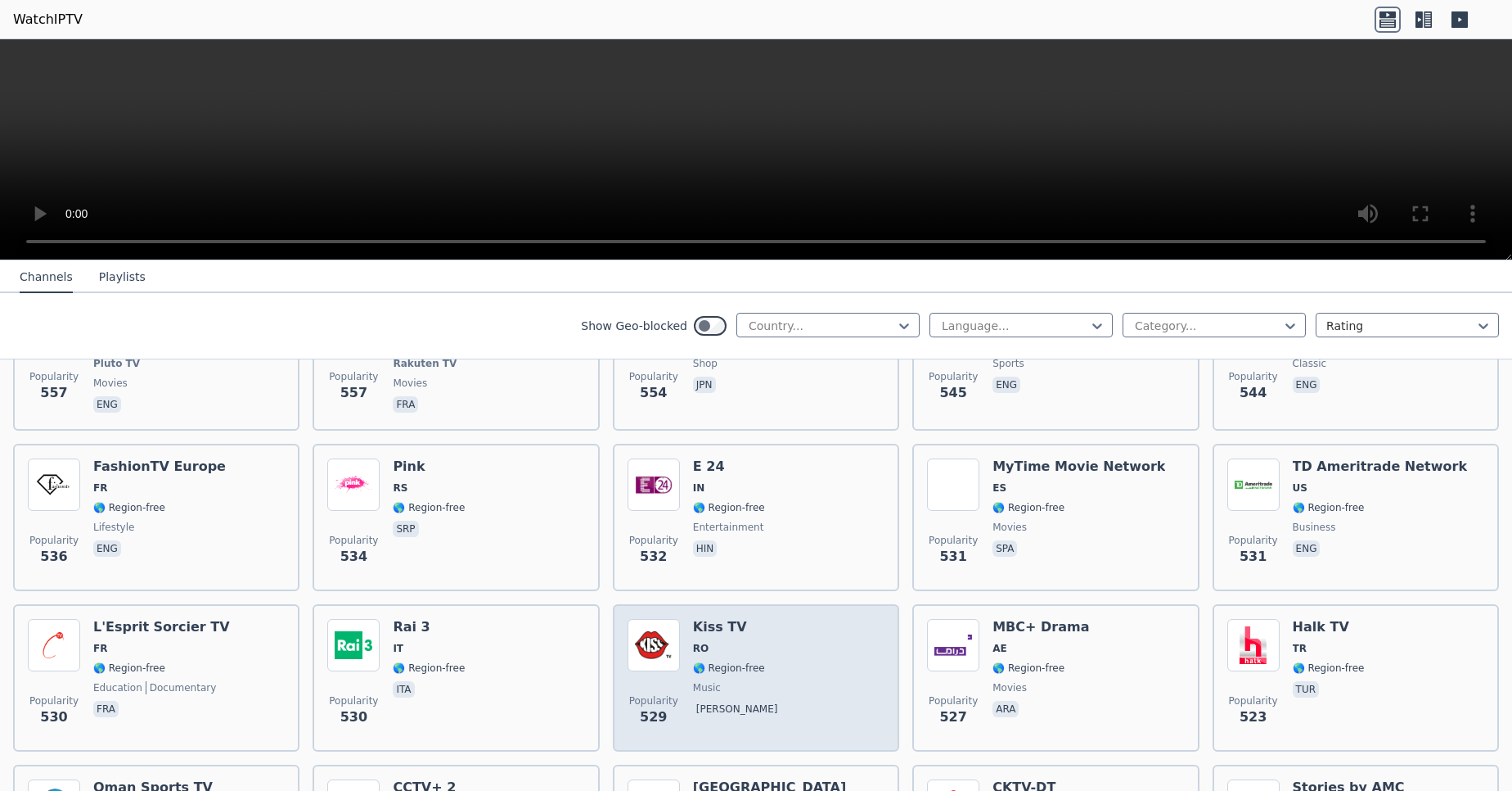
click at [863, 626] on div "Popularity 529 Kiss TV RO 🌎 Region-free music [PERSON_NAME]" at bounding box center [756, 678] width 257 height 118
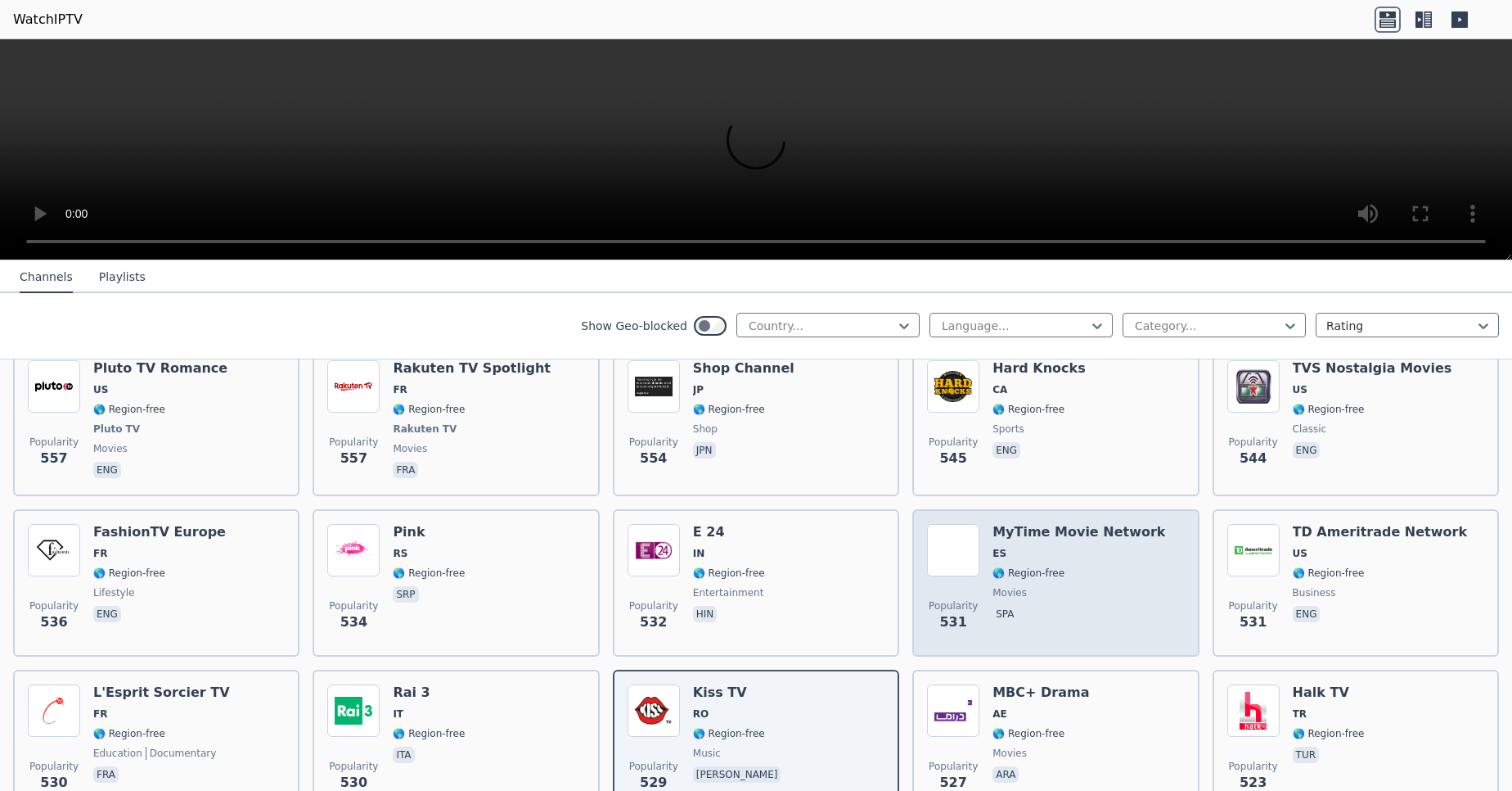
scroll to position [5944, 0]
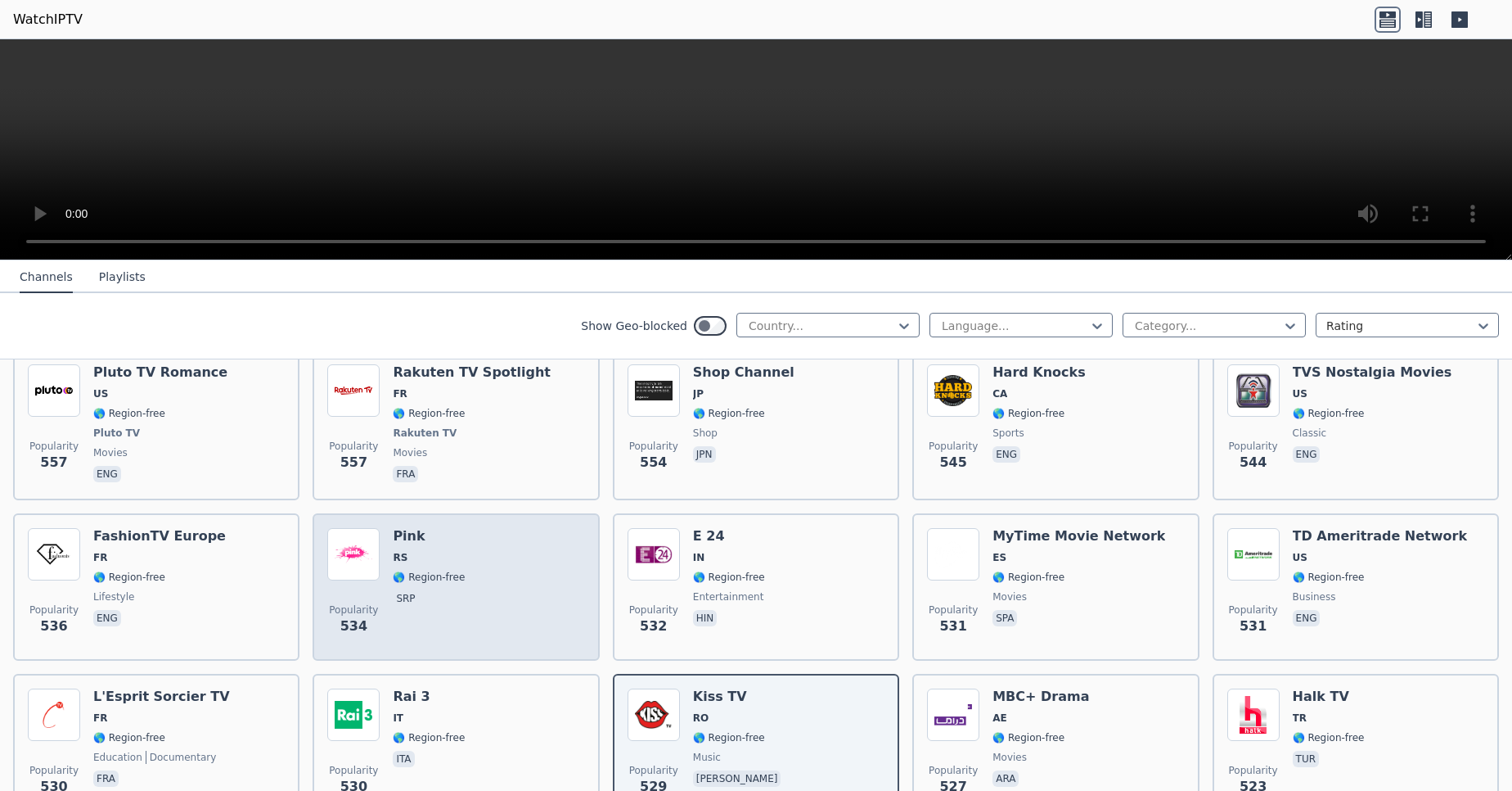
click at [566, 532] on div "Popularity 534 Pink RS 🌎 Region-free srp" at bounding box center [455, 586] width 257 height 118
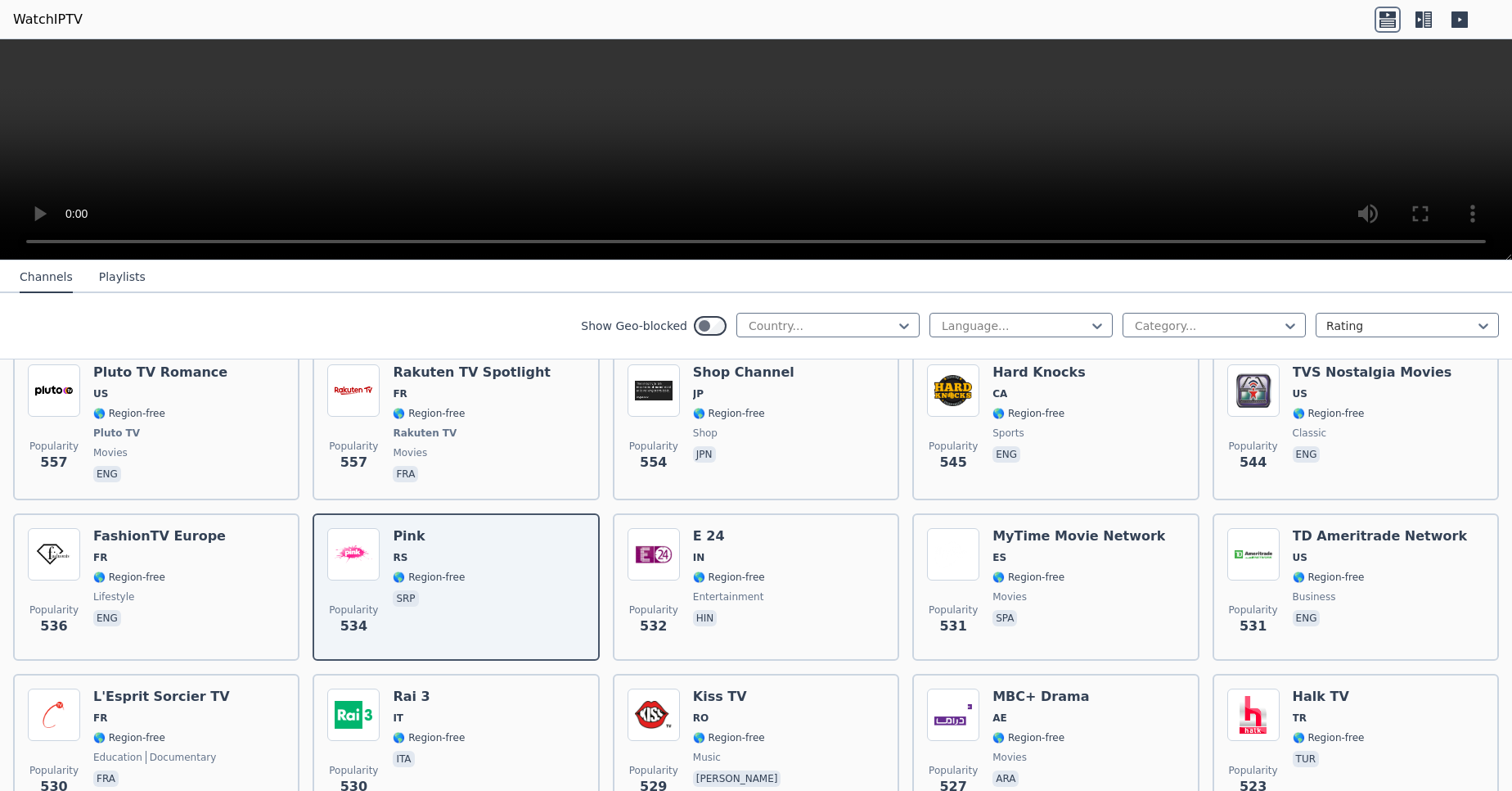
click at [1237, 179] on video at bounding box center [756, 150] width 1512 height 221
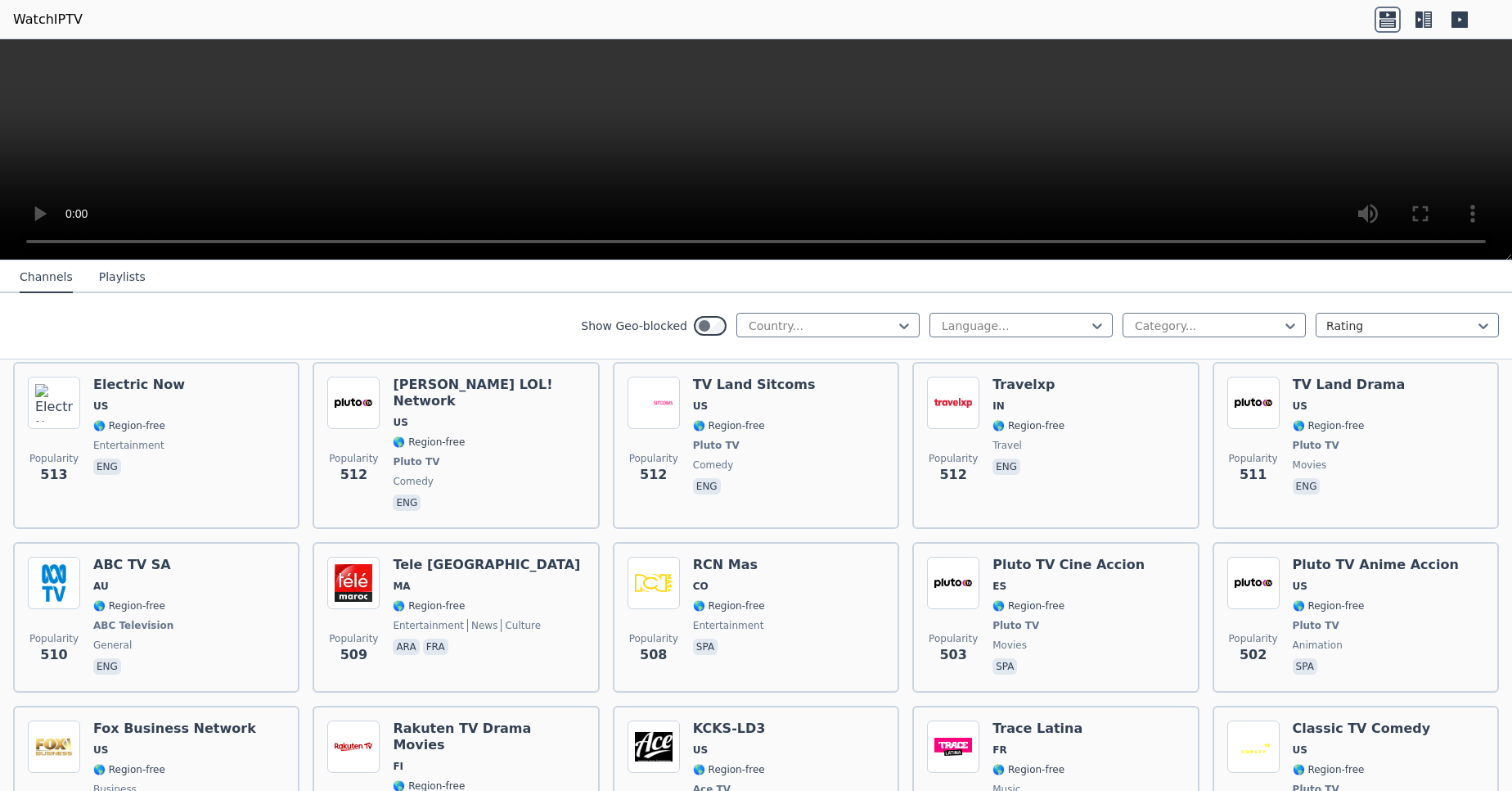
scroll to position [6781, 0]
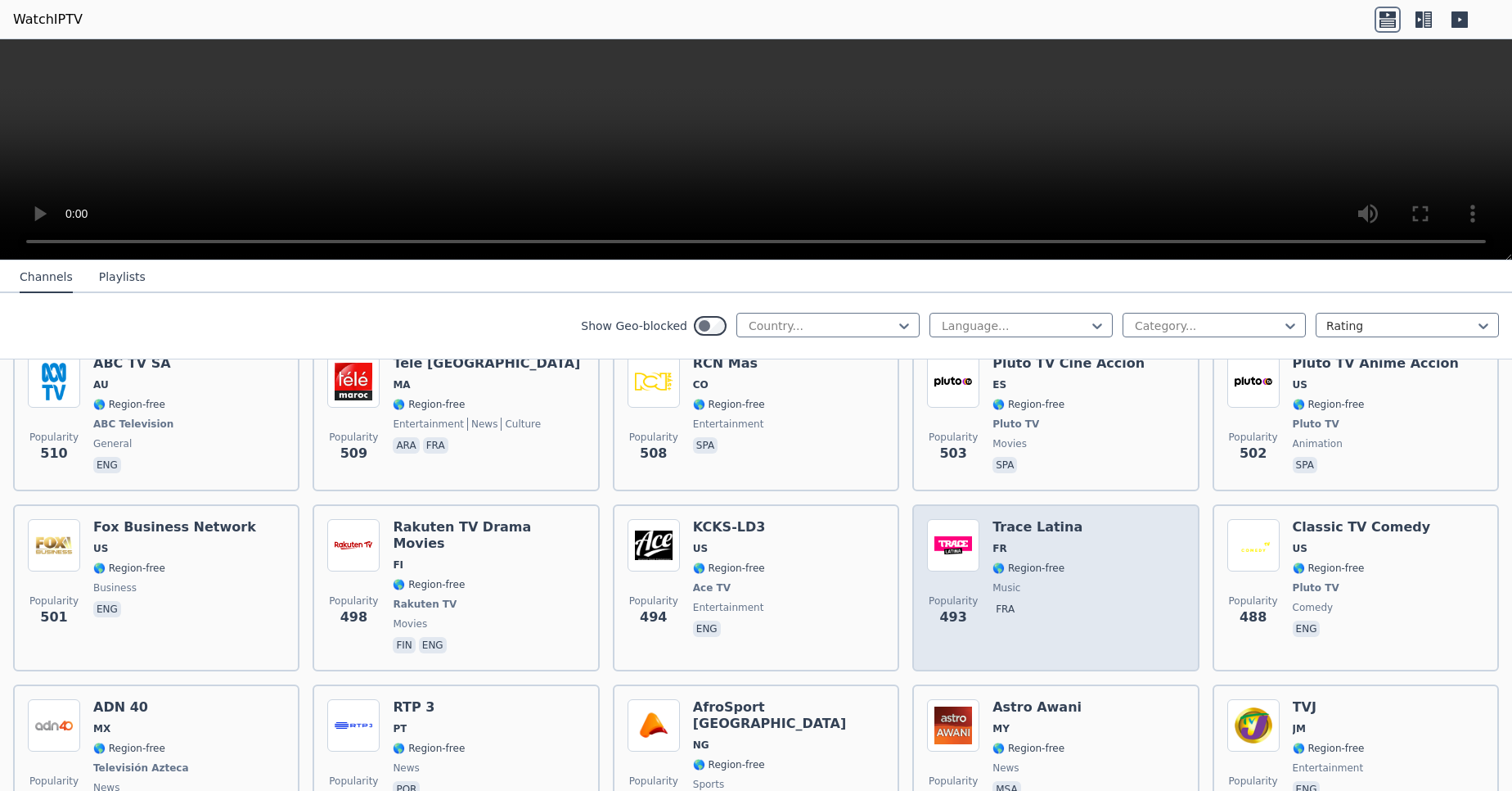
click at [994, 562] on span "🌎 Region-free" at bounding box center [1028, 568] width 72 height 13
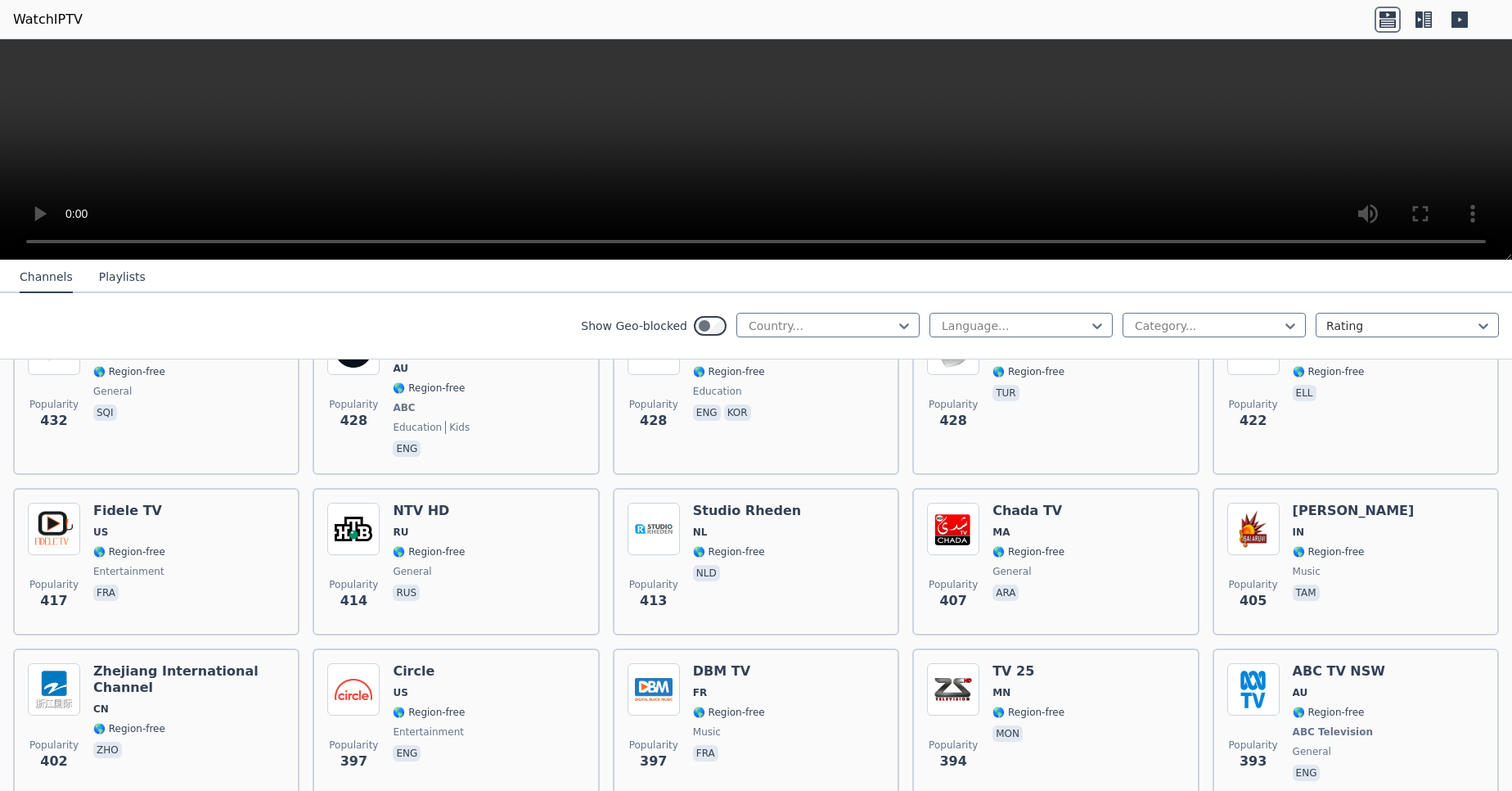
scroll to position [7796, 0]
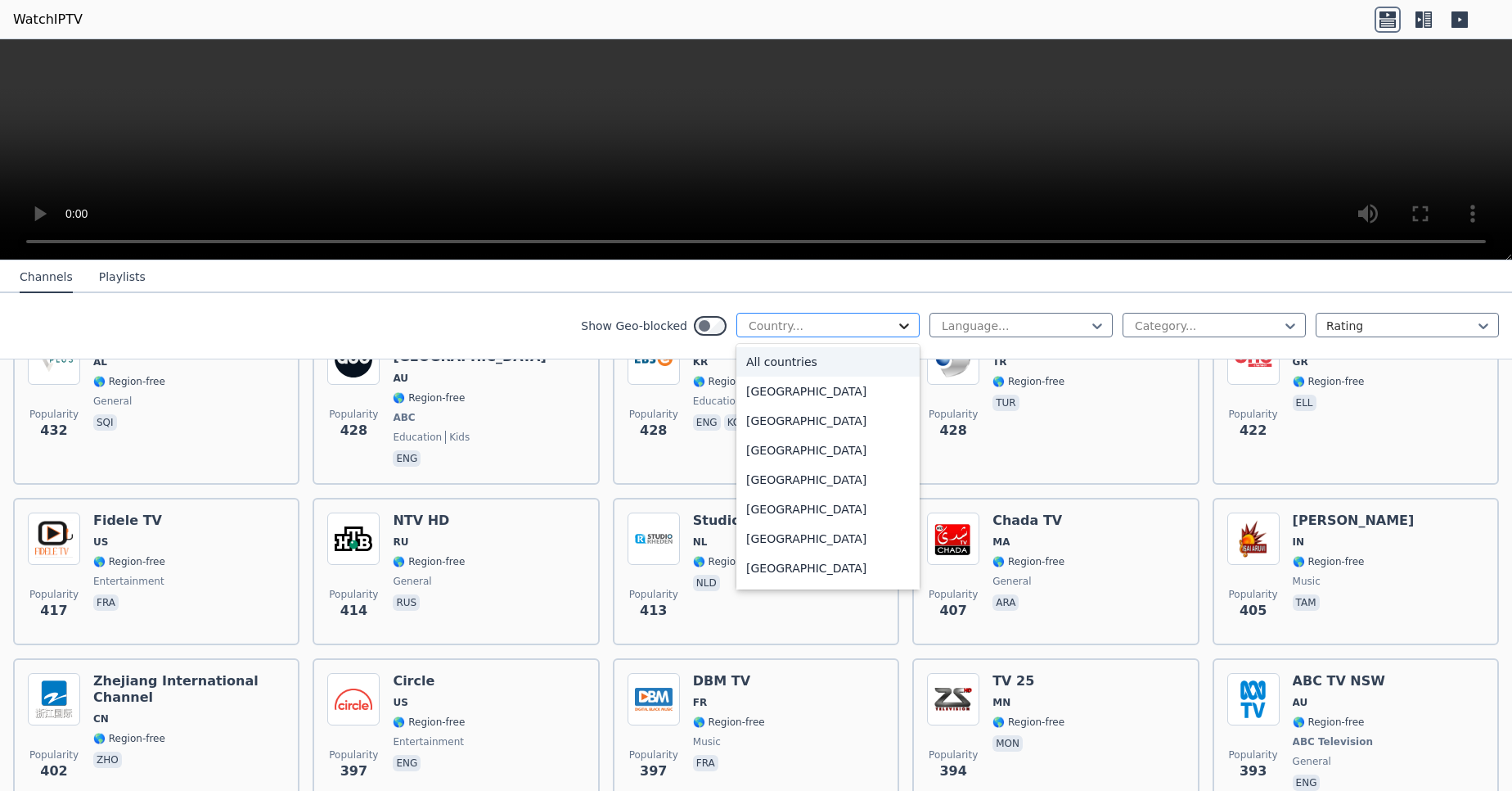
click at [896, 320] on icon at bounding box center [904, 326] width 17 height 17
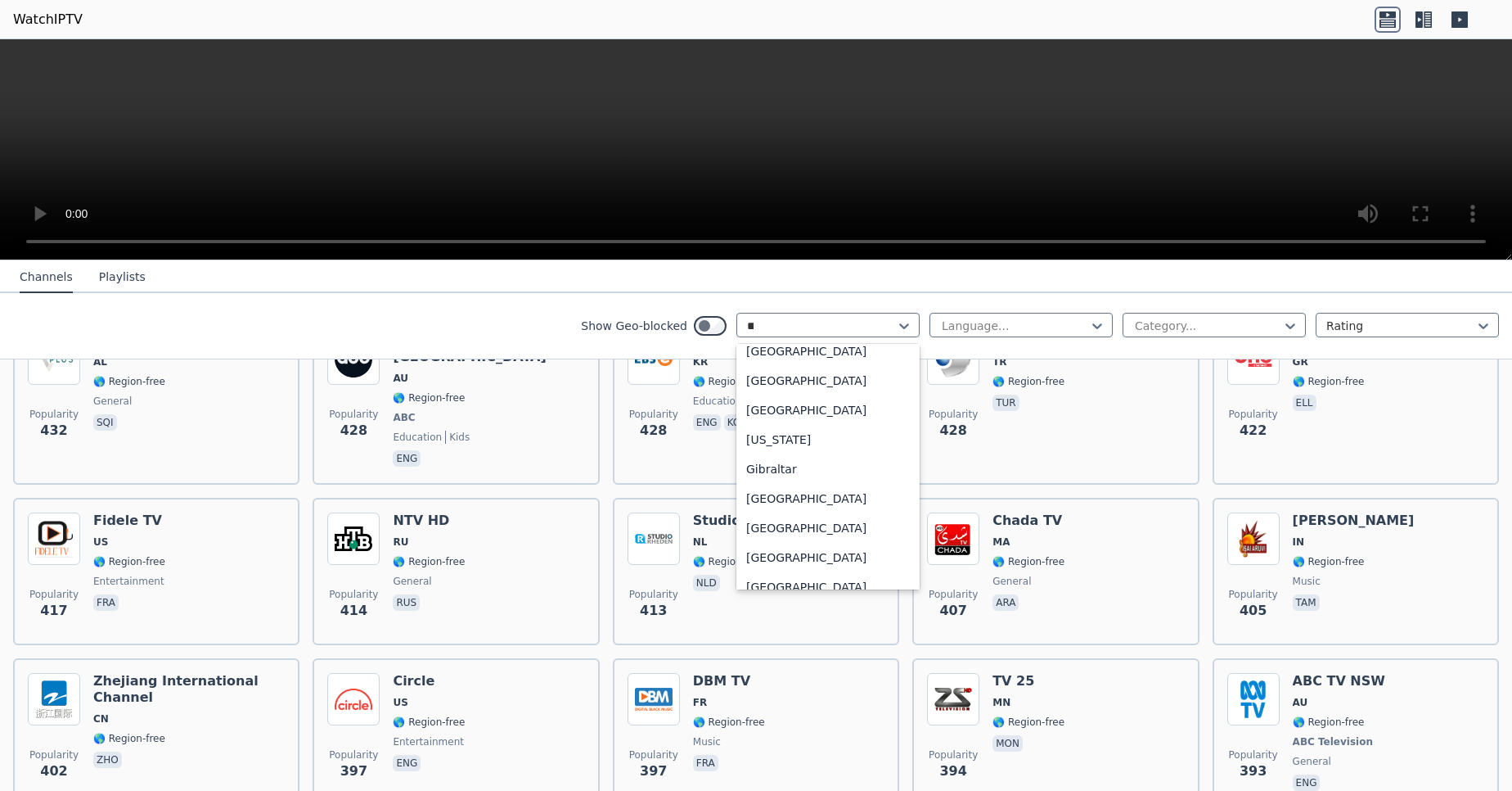
scroll to position [0, 0]
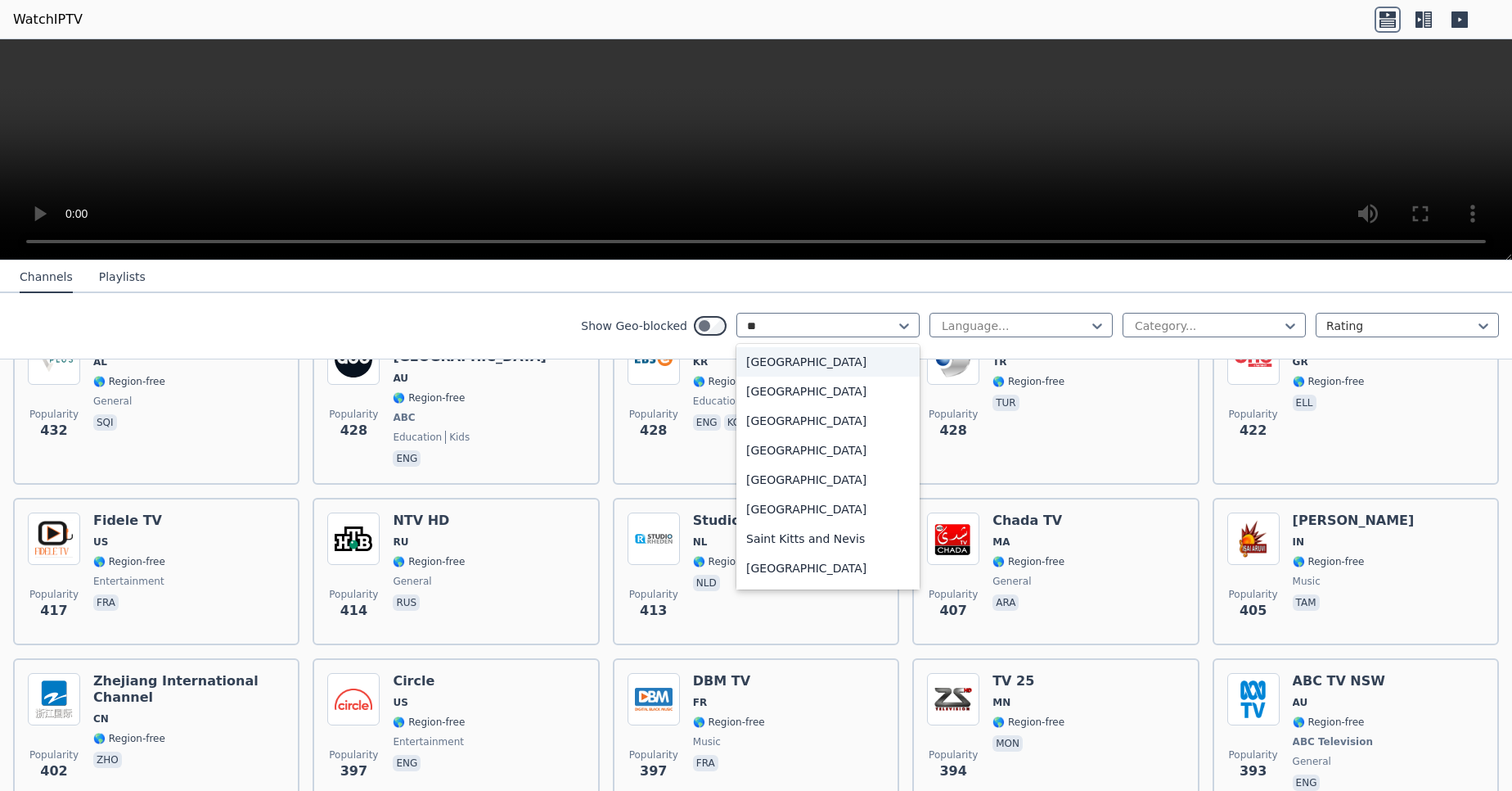
type input "***"
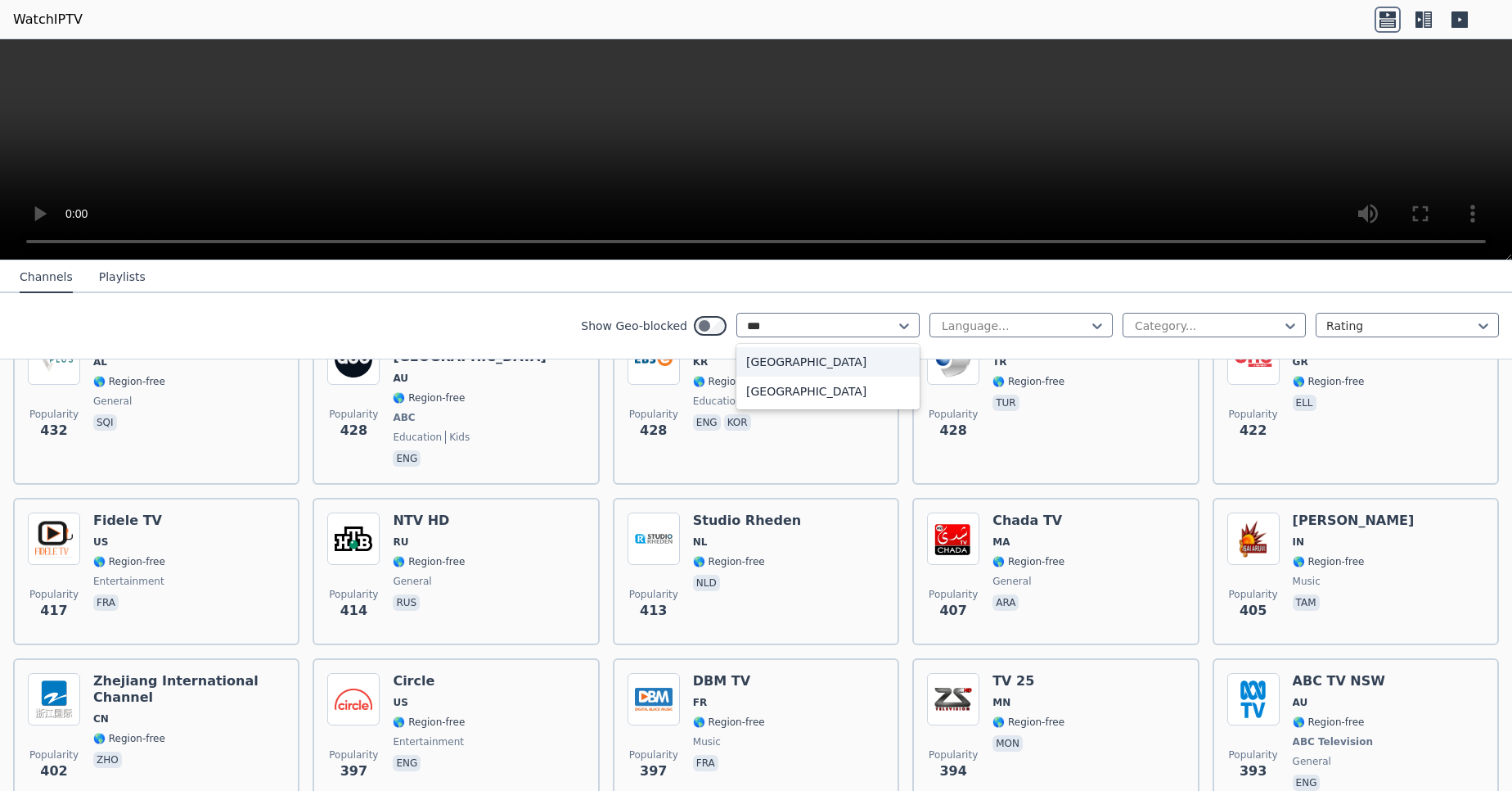
click at [802, 355] on div "[GEOGRAPHIC_DATA]" at bounding box center [828, 362] width 183 height 30
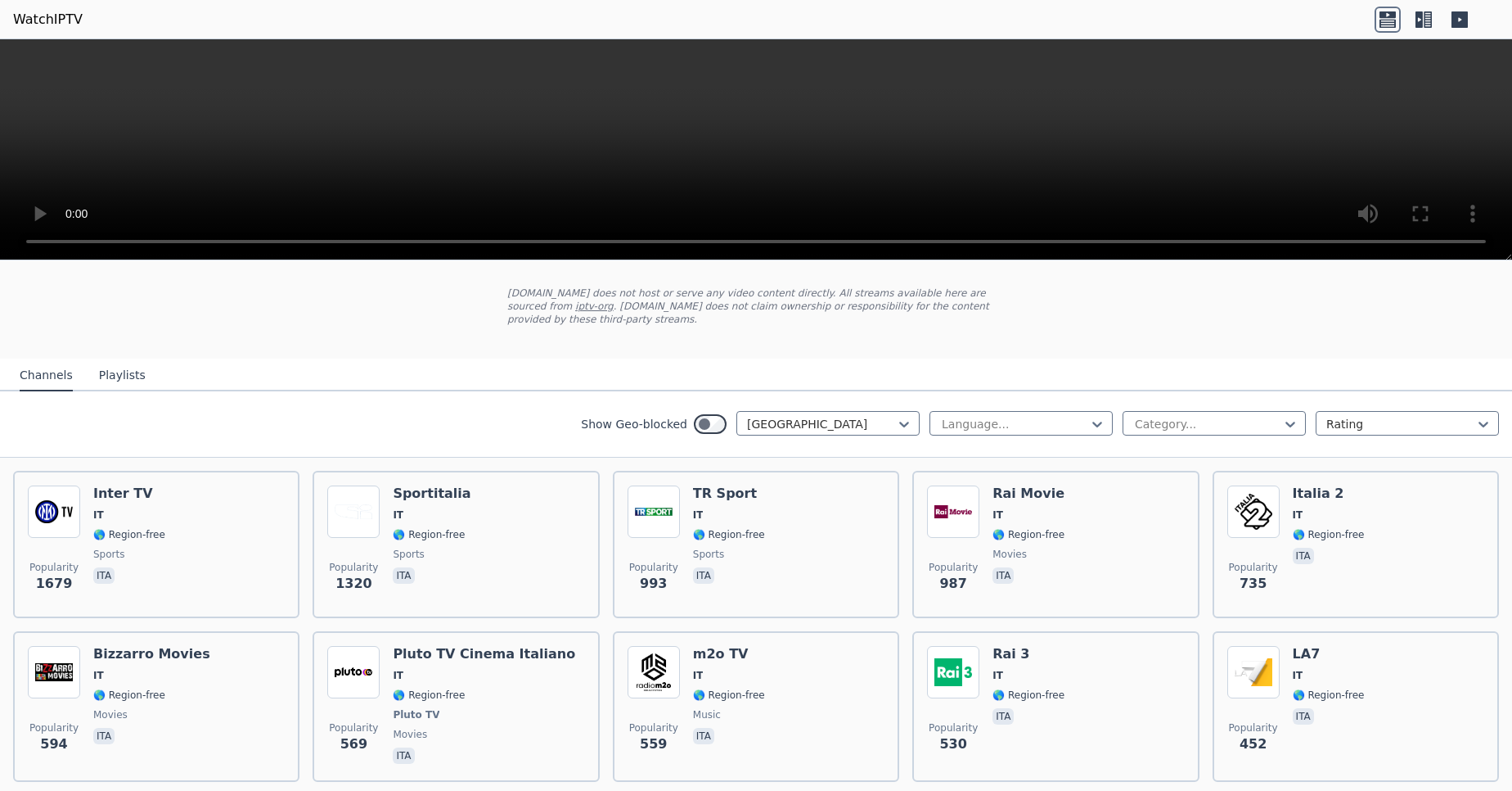
scroll to position [86, 0]
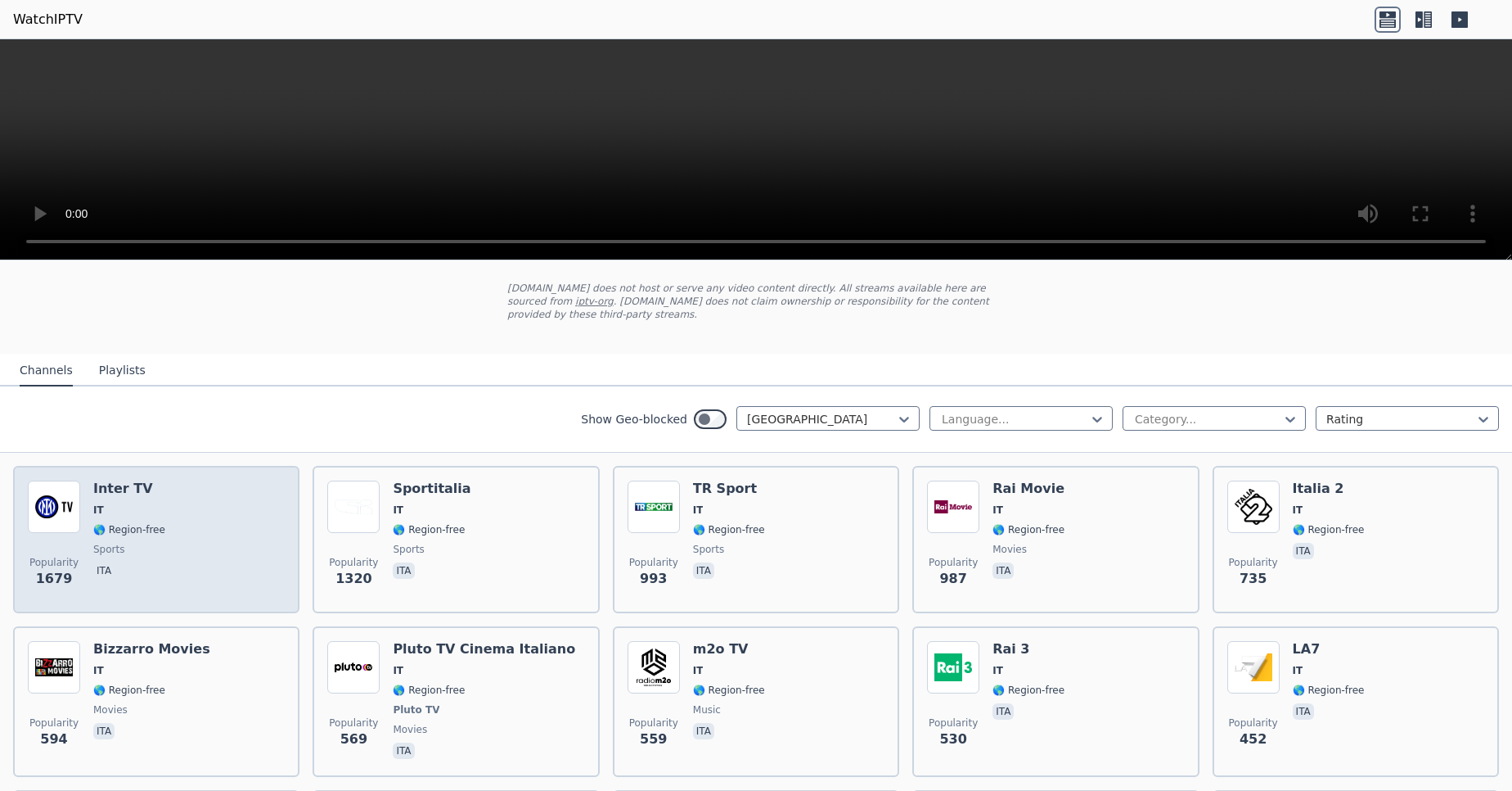
click at [233, 493] on div "Popularity 1679 Inter TV IT 🌎 Region-free sports ita" at bounding box center [156, 539] width 257 height 118
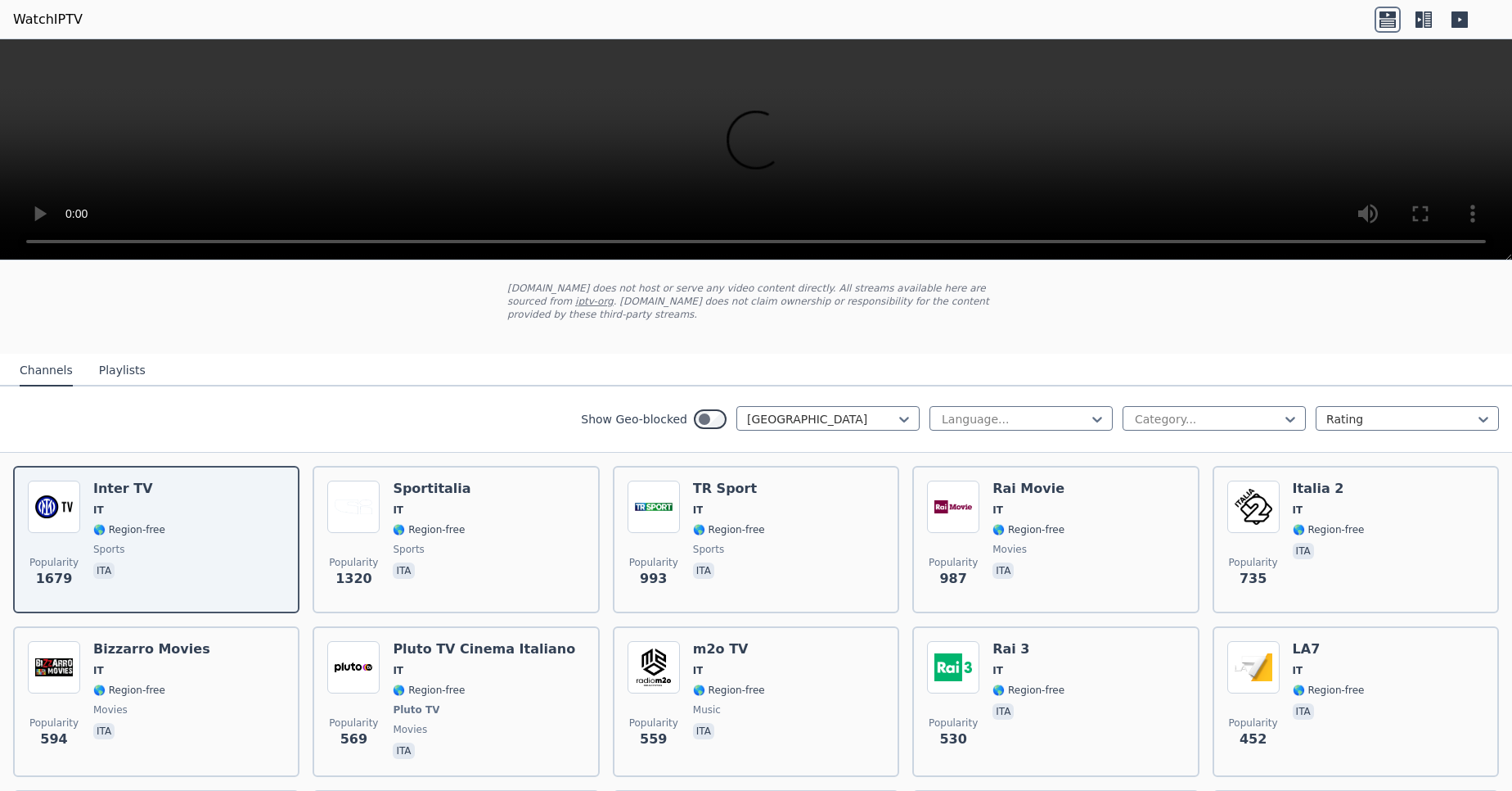
scroll to position [458, 0]
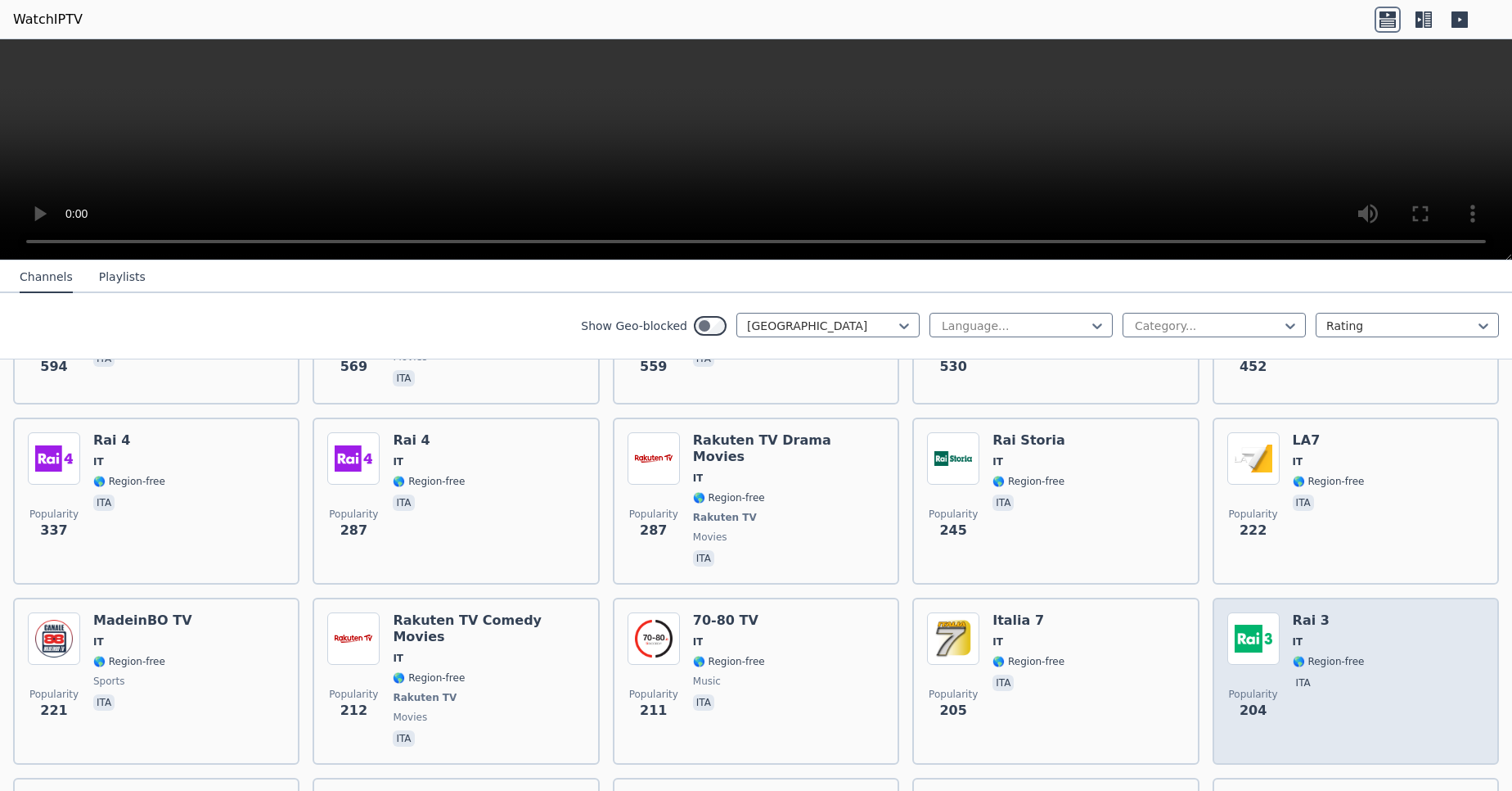
click at [1237, 622] on img at bounding box center [1253, 638] width 53 height 53
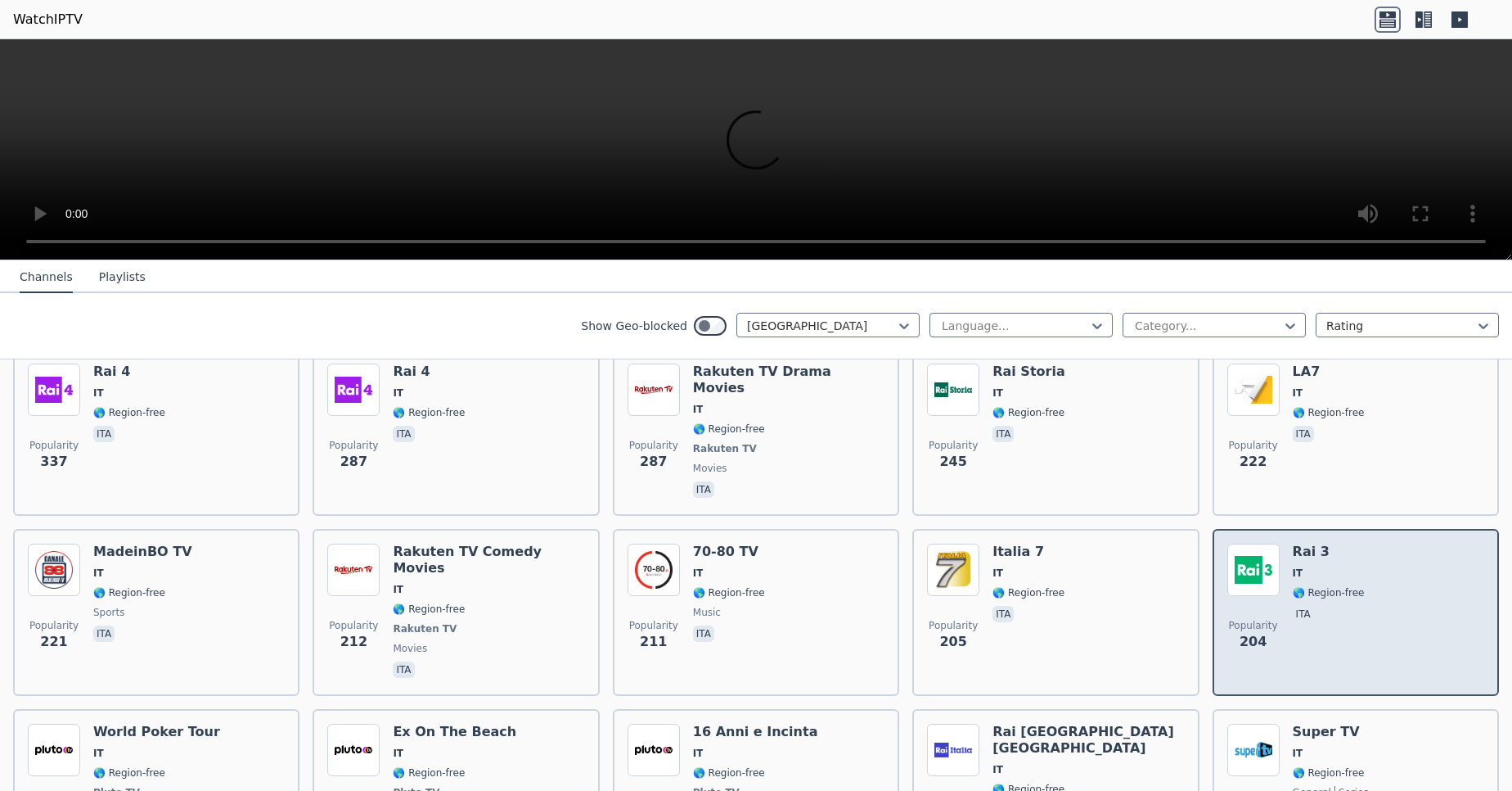
scroll to position [529, 0]
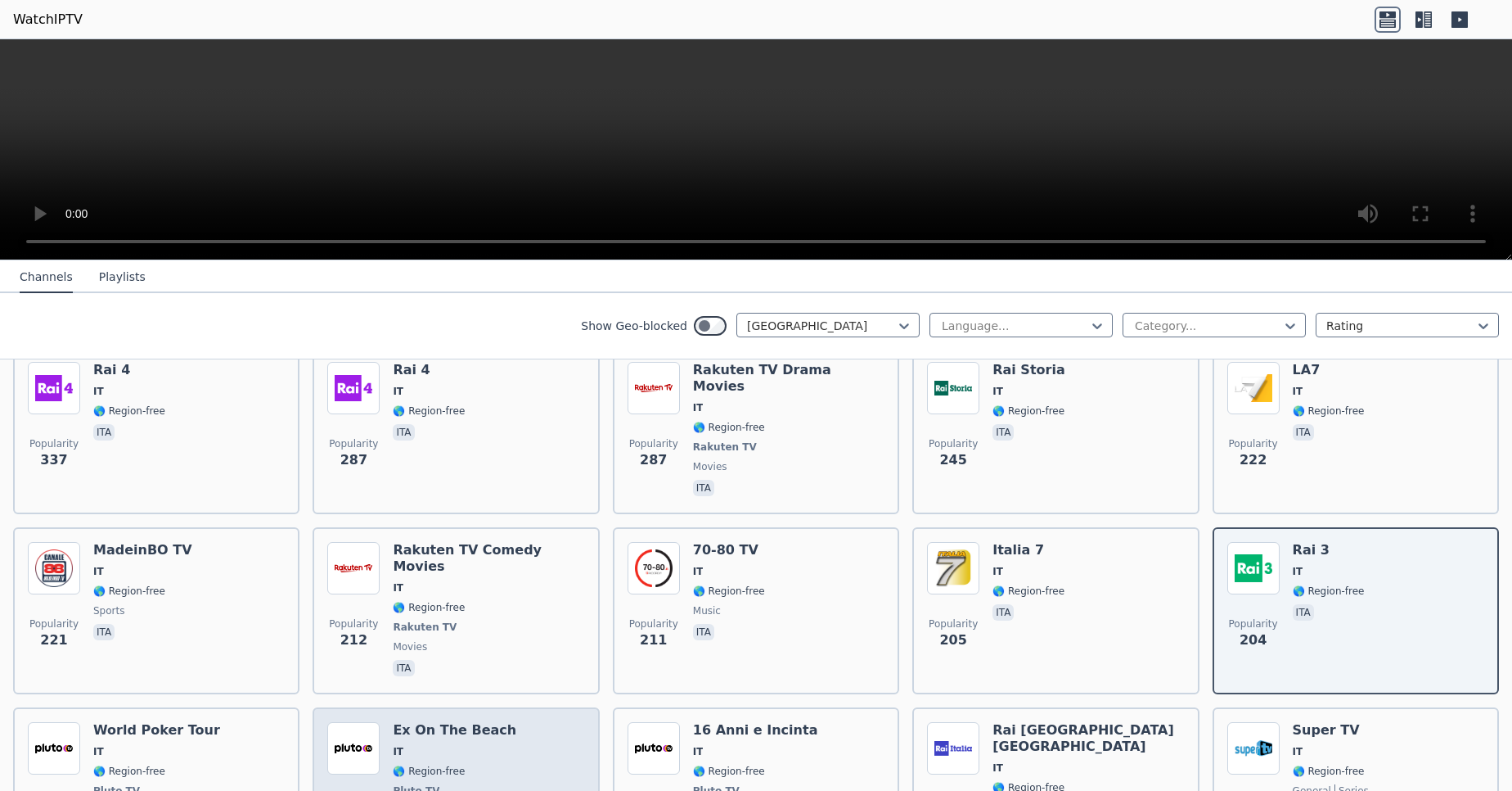
click at [503, 722] on div "Popularity 156 Ex On The Beach IT 🌎 Region-free Pluto TV entertainment ita" at bounding box center [455, 782] width 257 height 121
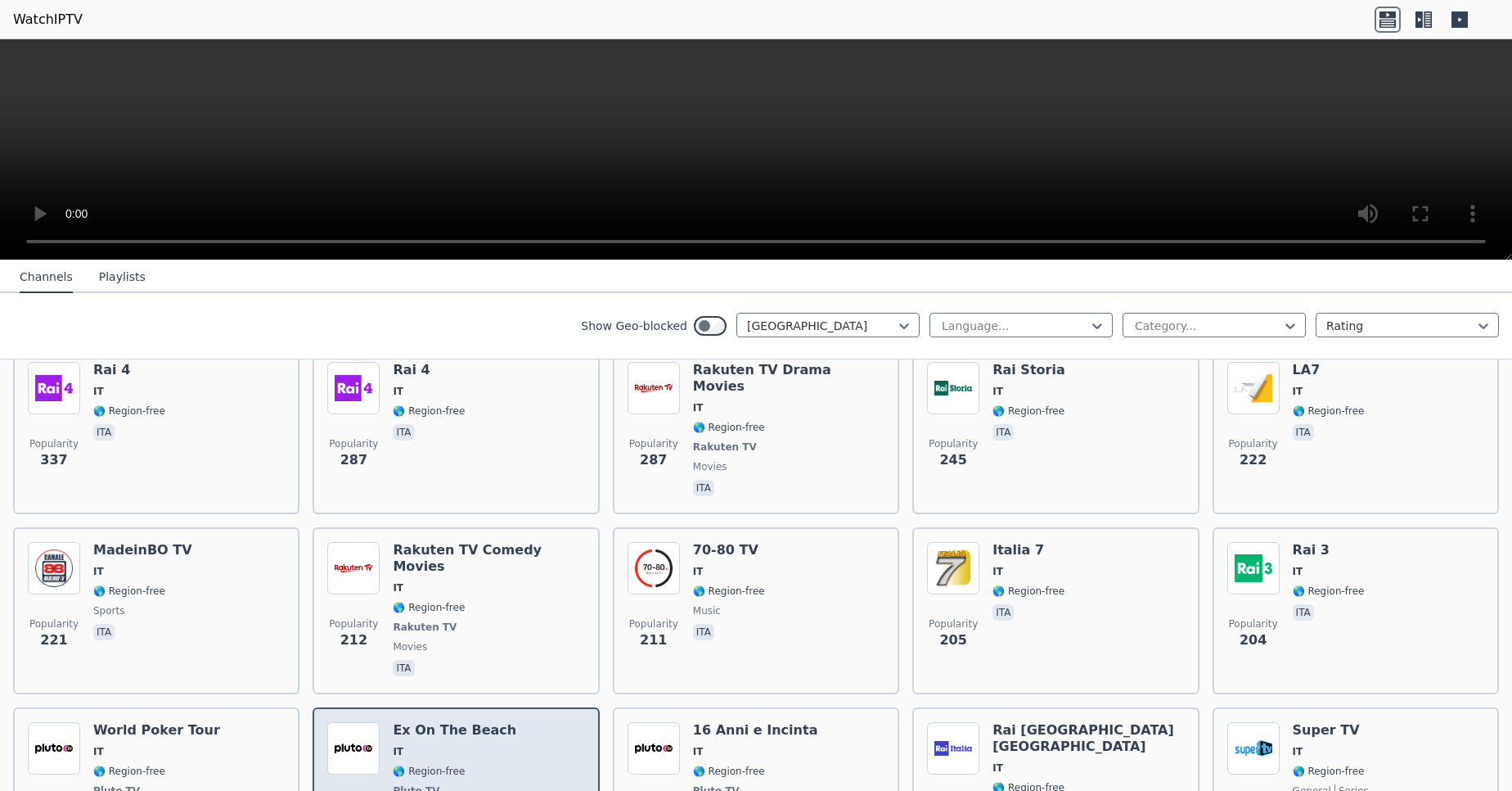
click at [503, 722] on div "Popularity 156 Ex On The Beach IT 🌎 Region-free Pluto TV entertainment ita" at bounding box center [455, 782] width 257 height 121
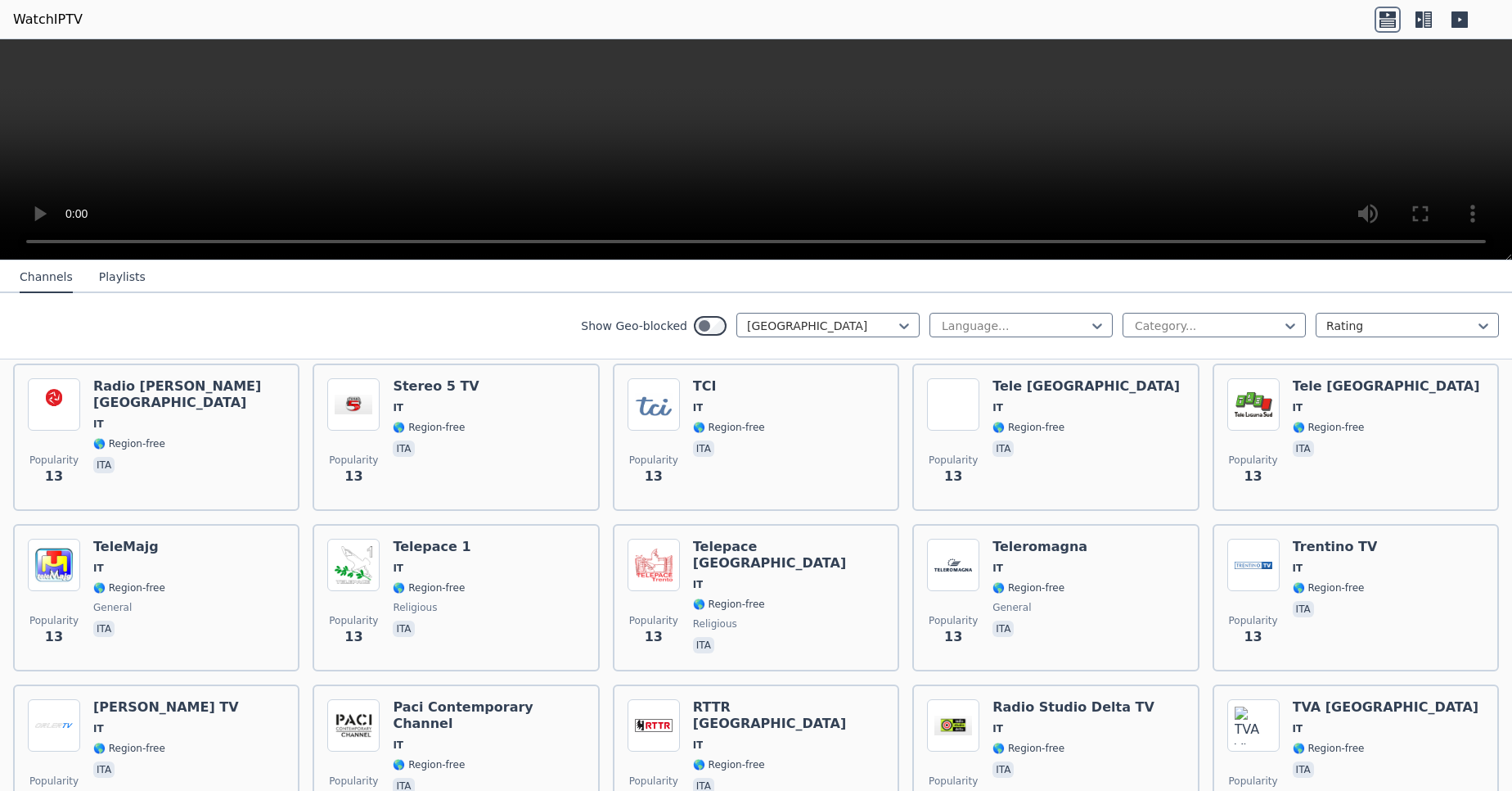
scroll to position [7264, 0]
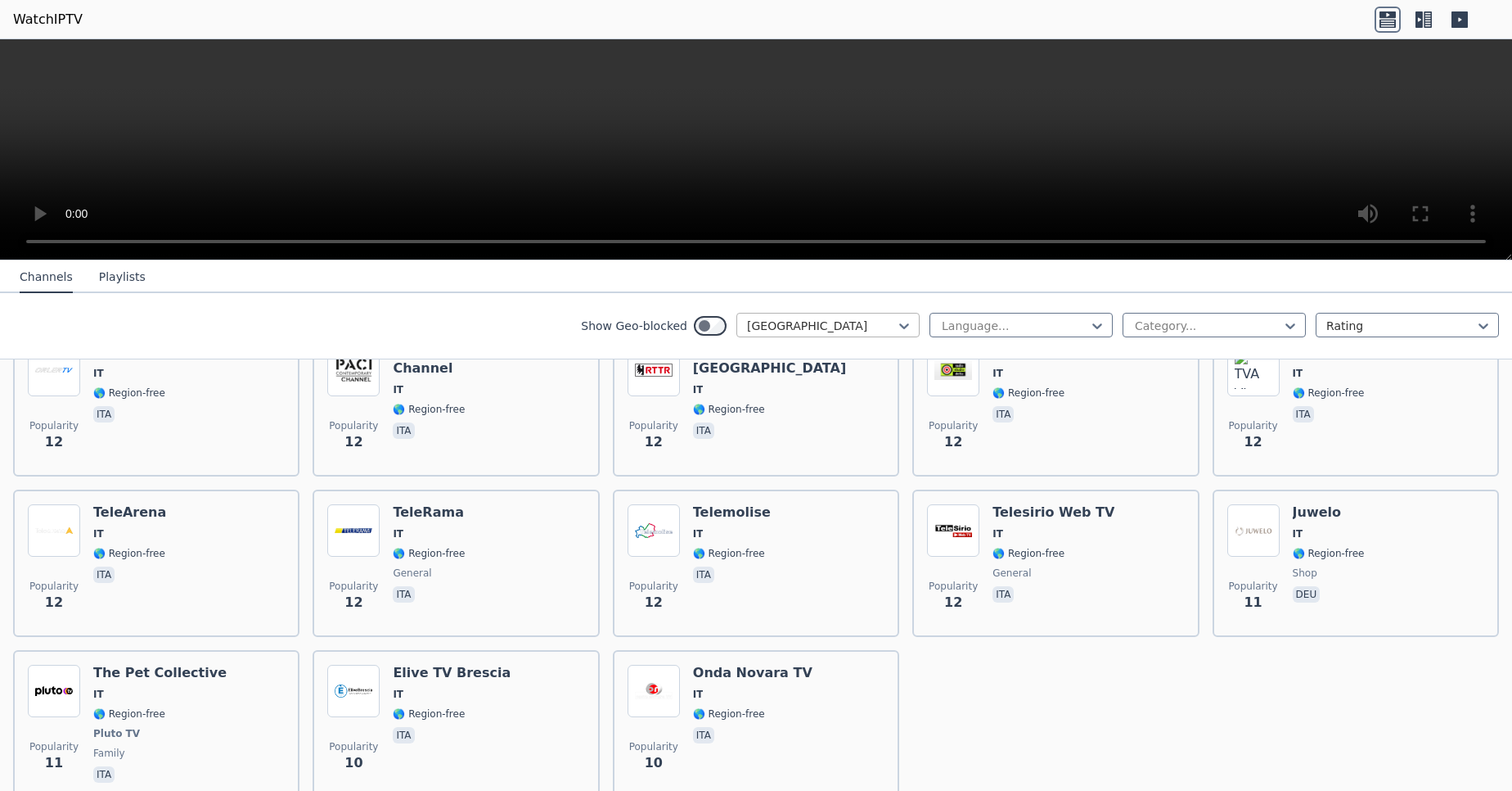
click at [896, 334] on div at bounding box center [904, 326] width 17 height 25
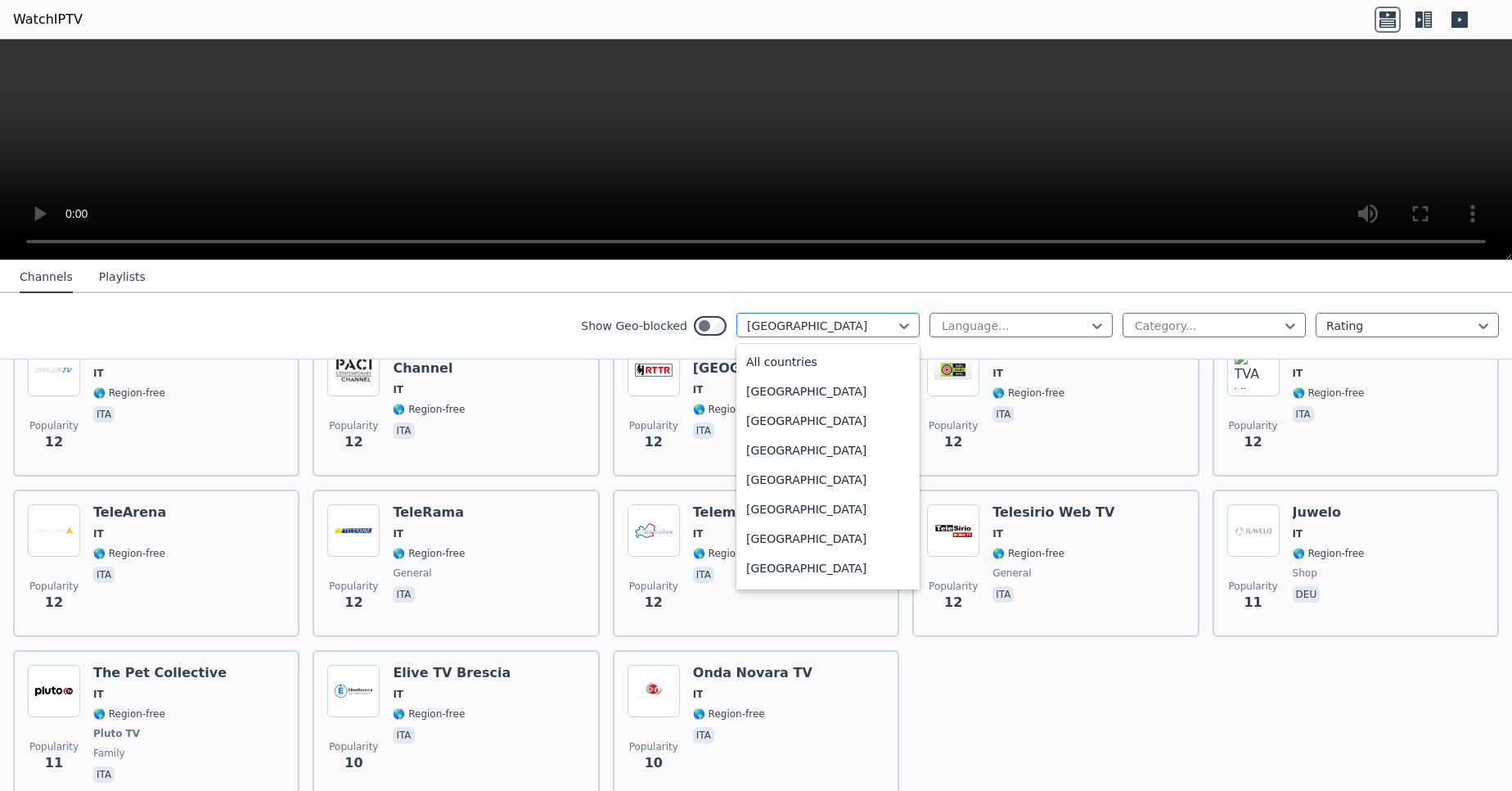
scroll to position [2524, 0]
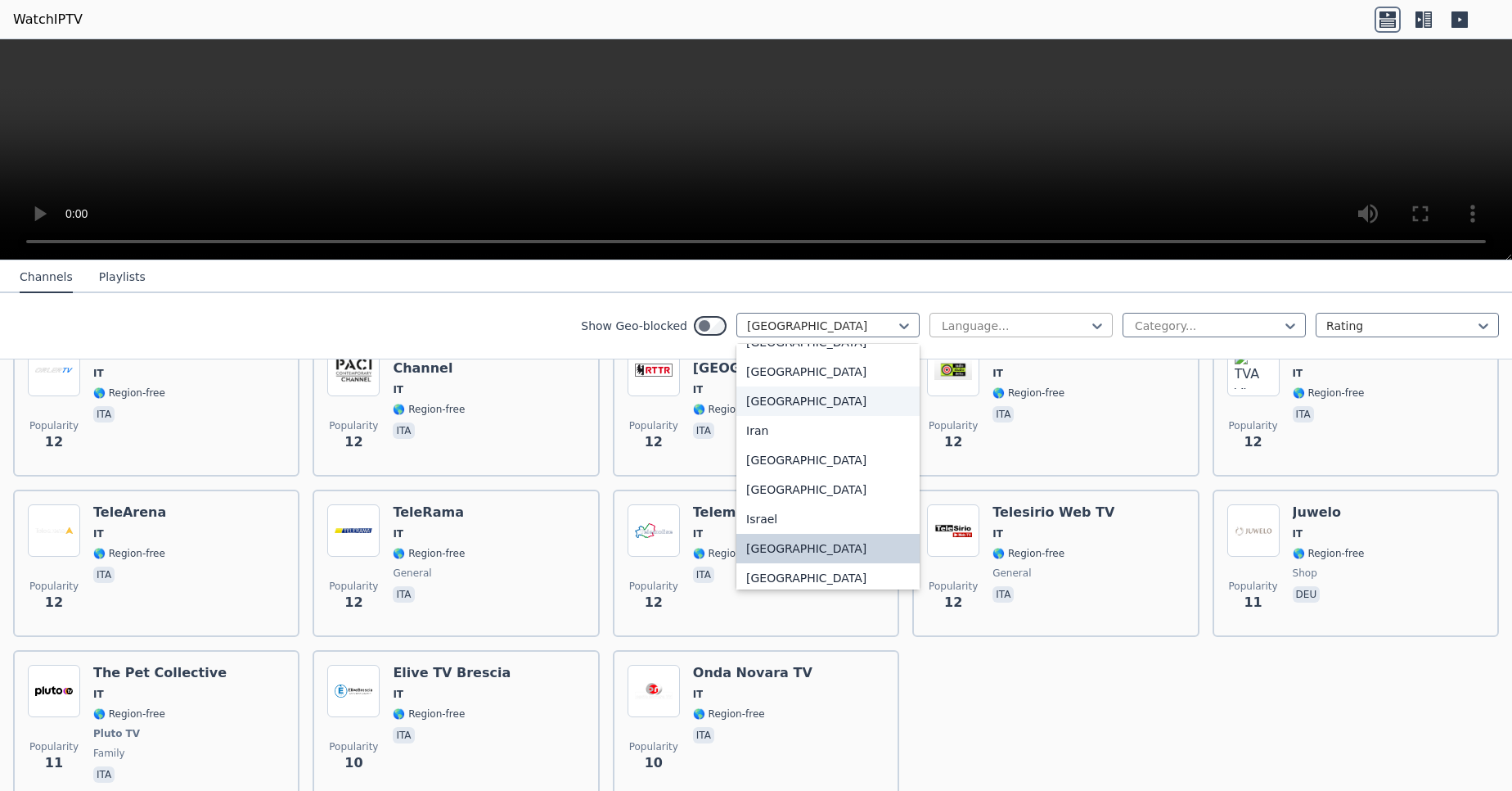
type input "*"
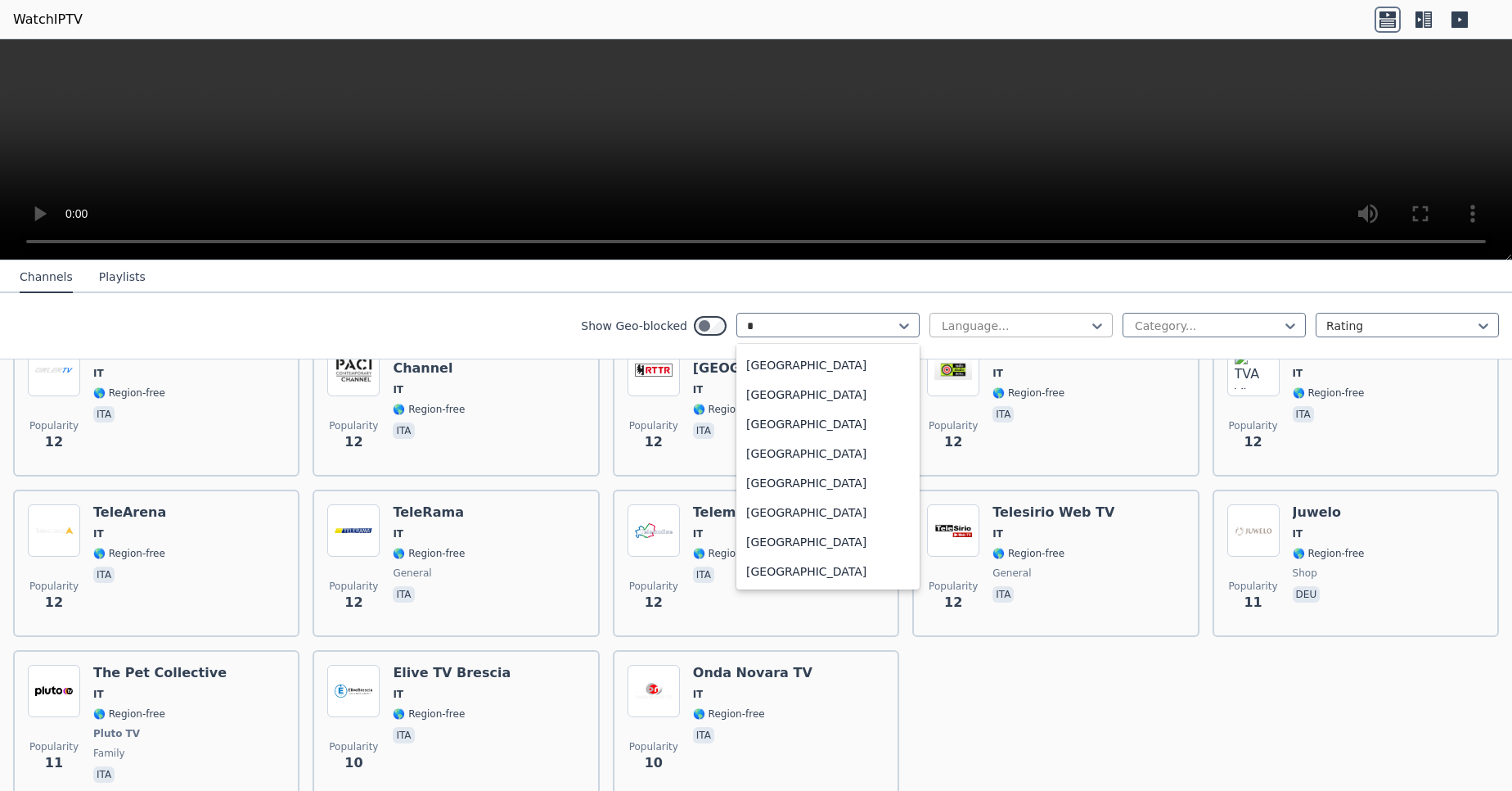
scroll to position [491, 0]
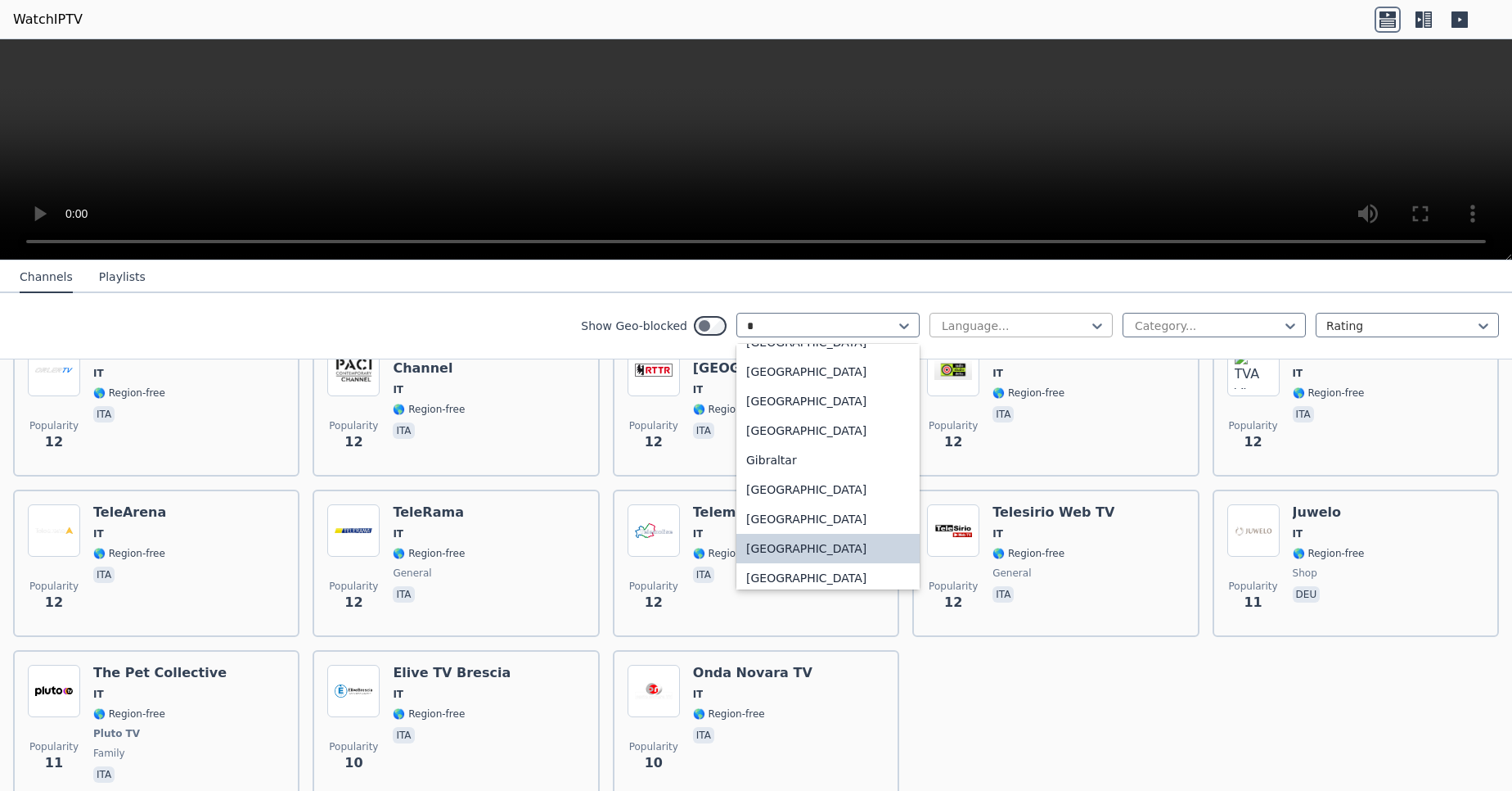
type input "**"
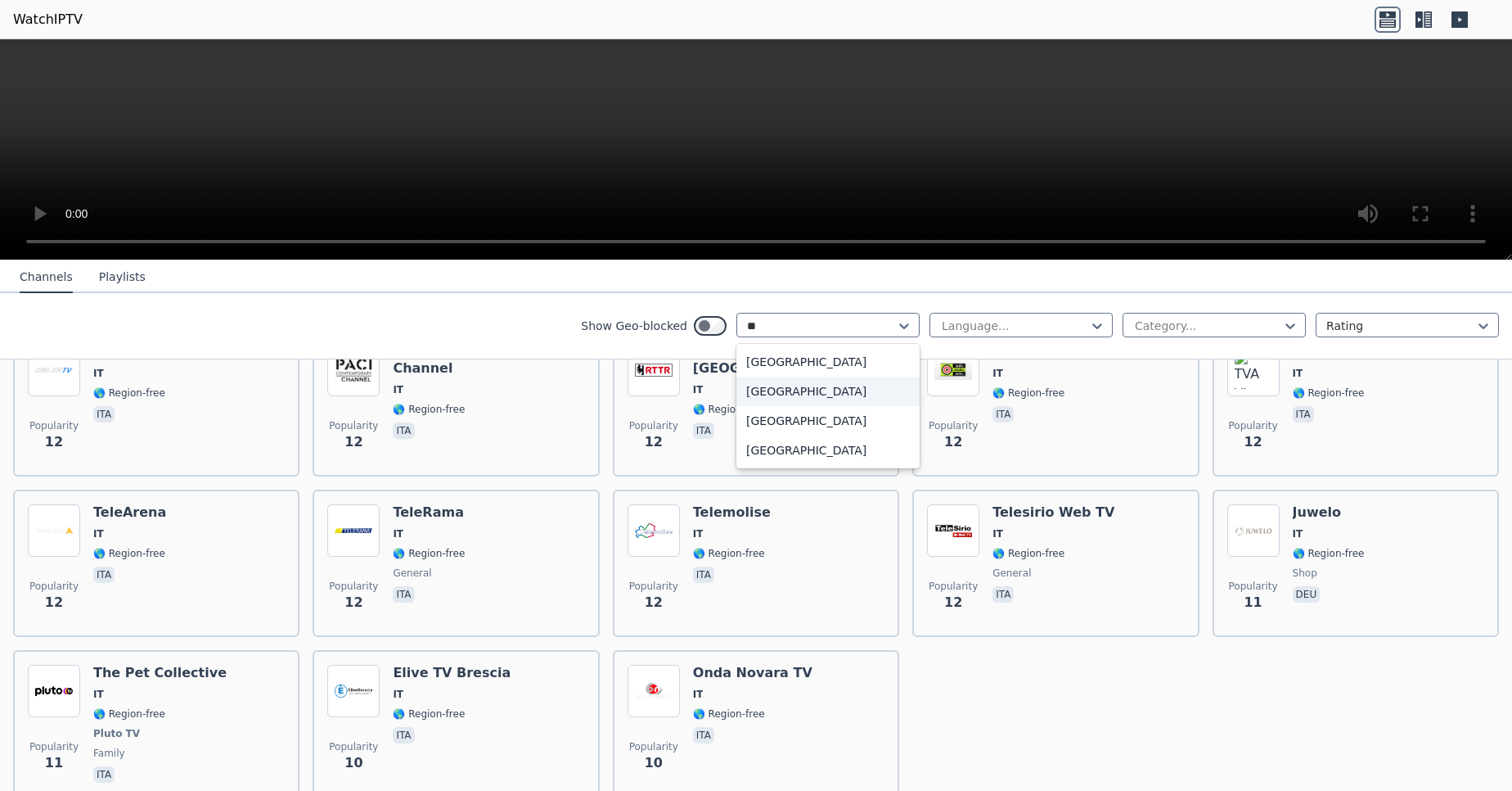
click at [800, 398] on div "[GEOGRAPHIC_DATA]" at bounding box center [828, 392] width 183 height 30
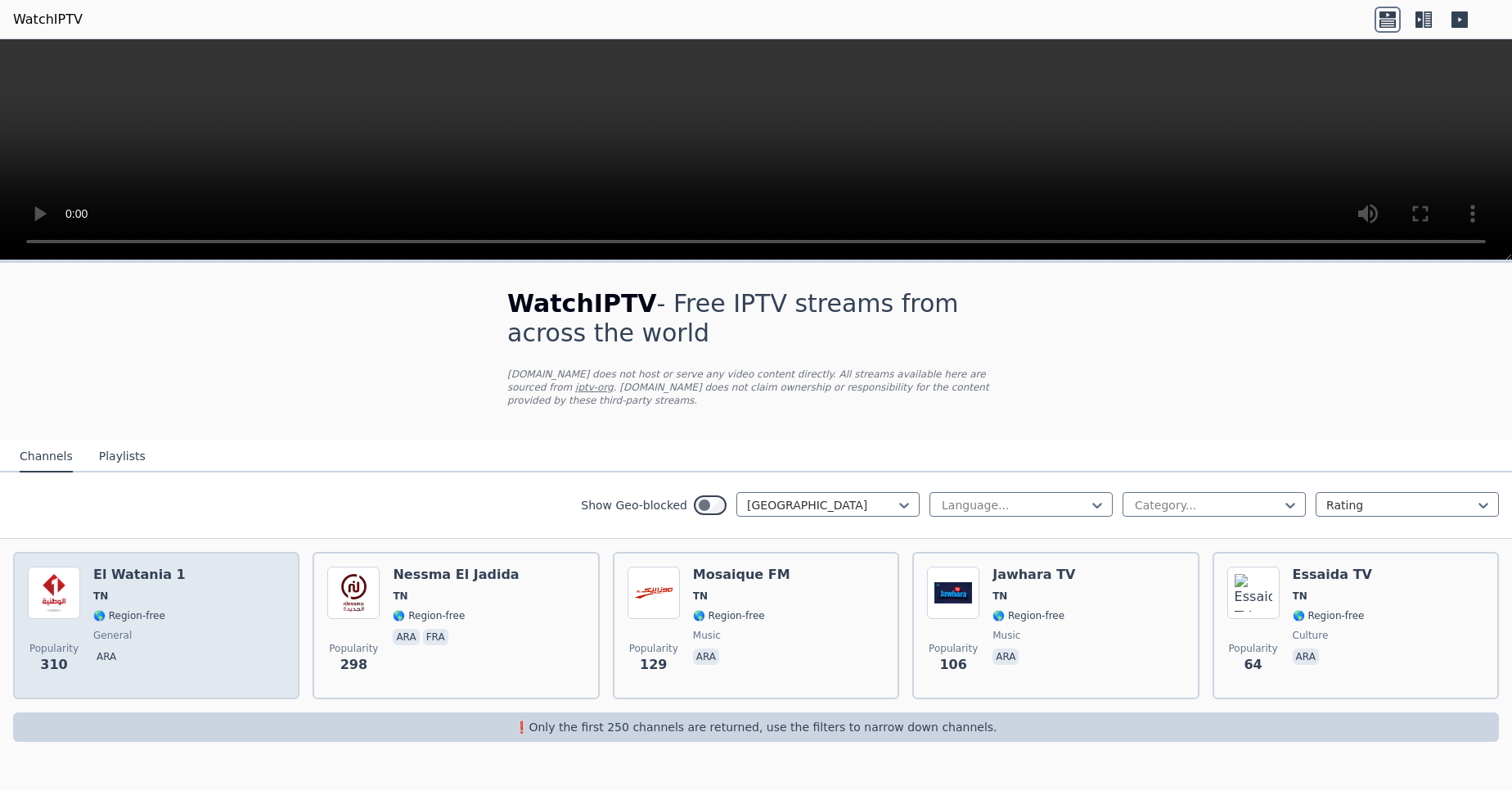
click at [238, 593] on div "Popularity [GEOGRAPHIC_DATA] 1 TN 🌎 Region-free general ara" at bounding box center [156, 625] width 257 height 118
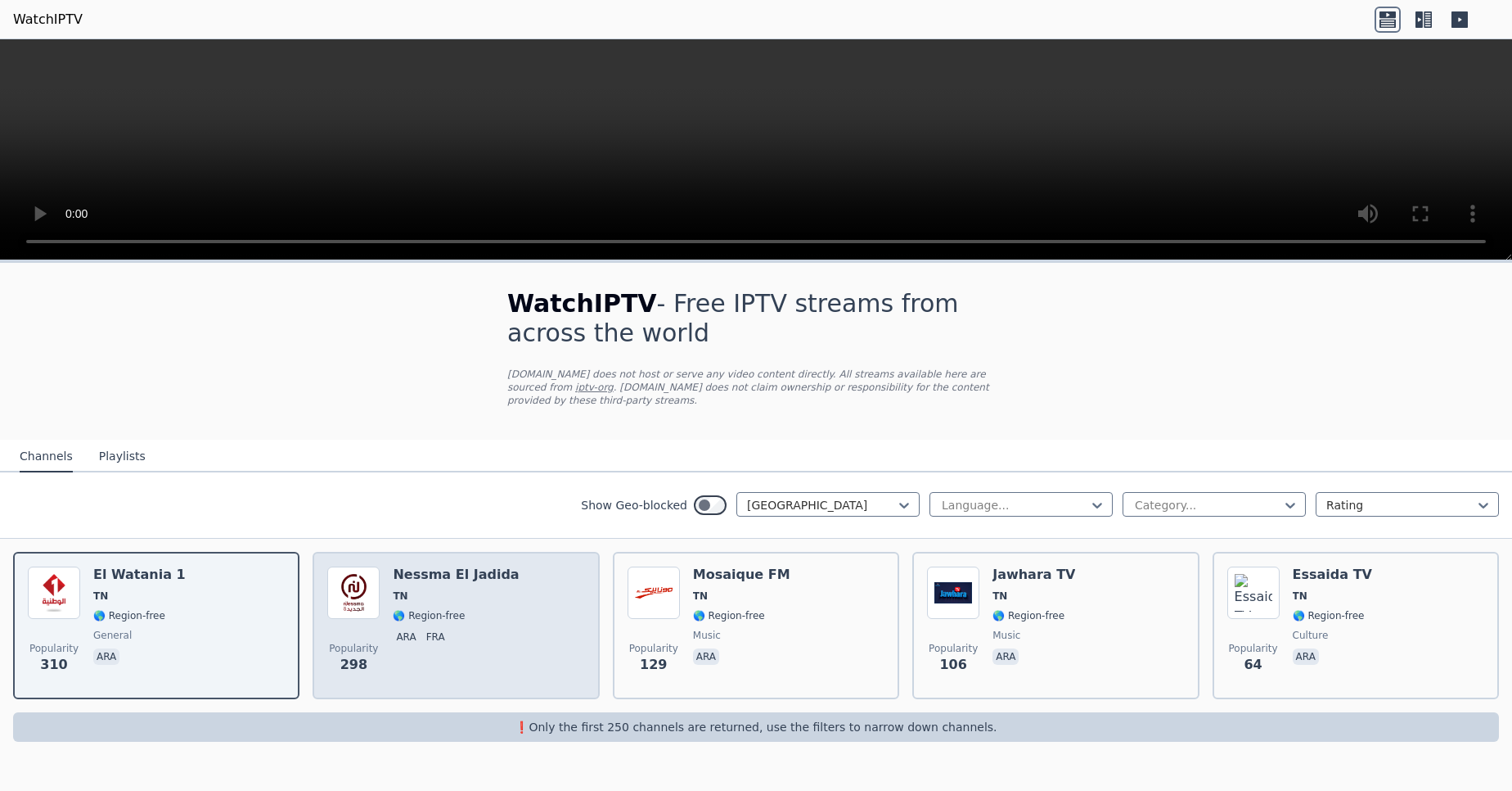
click at [532, 638] on div "Popularity 298 Nessma [GEOGRAPHIC_DATA] [GEOGRAPHIC_DATA] 🌎 Region-free ara fra" at bounding box center [455, 625] width 257 height 118
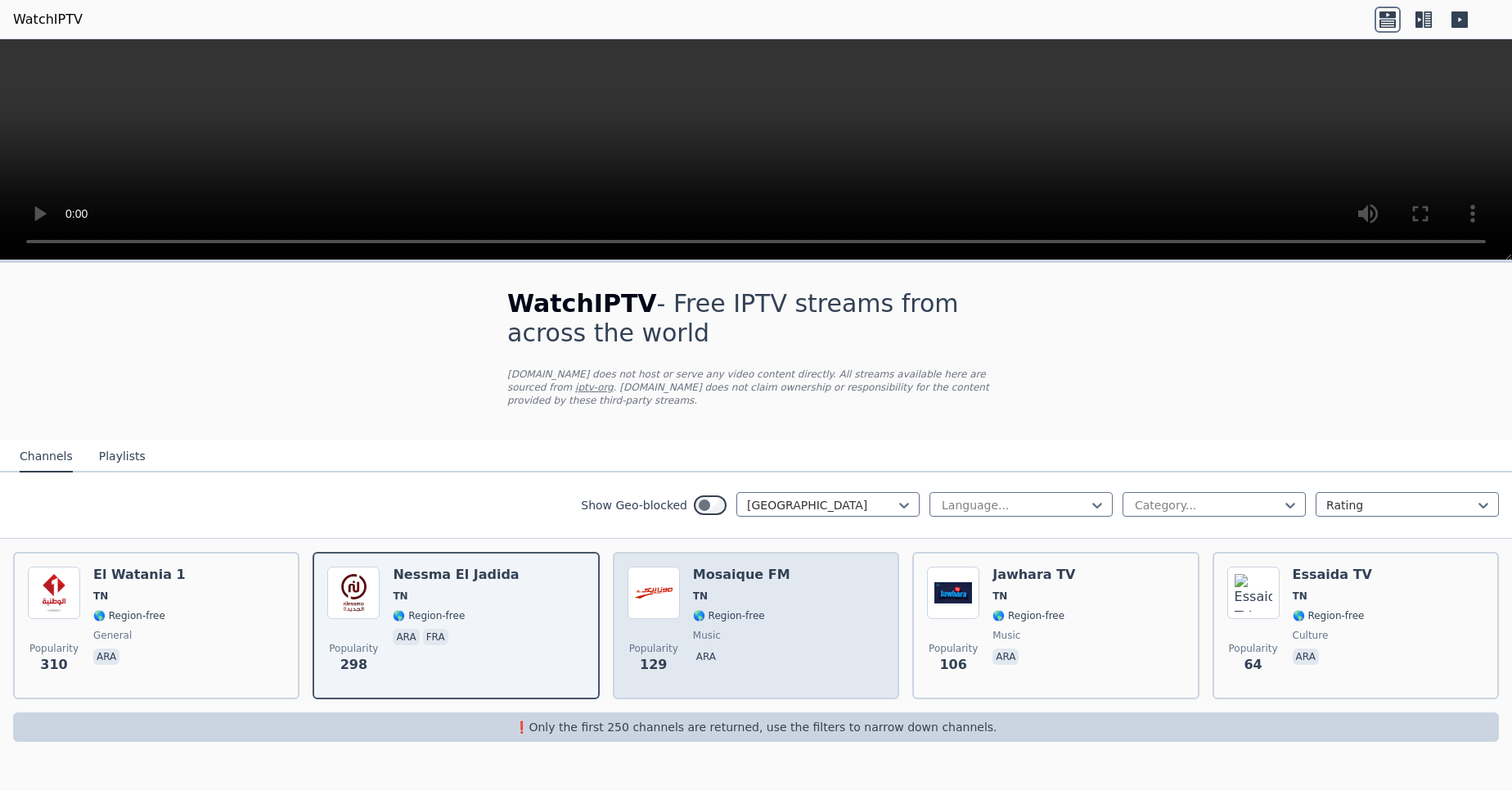
click at [713, 566] on h6 "Mosaique FM" at bounding box center [742, 574] width 97 height 17
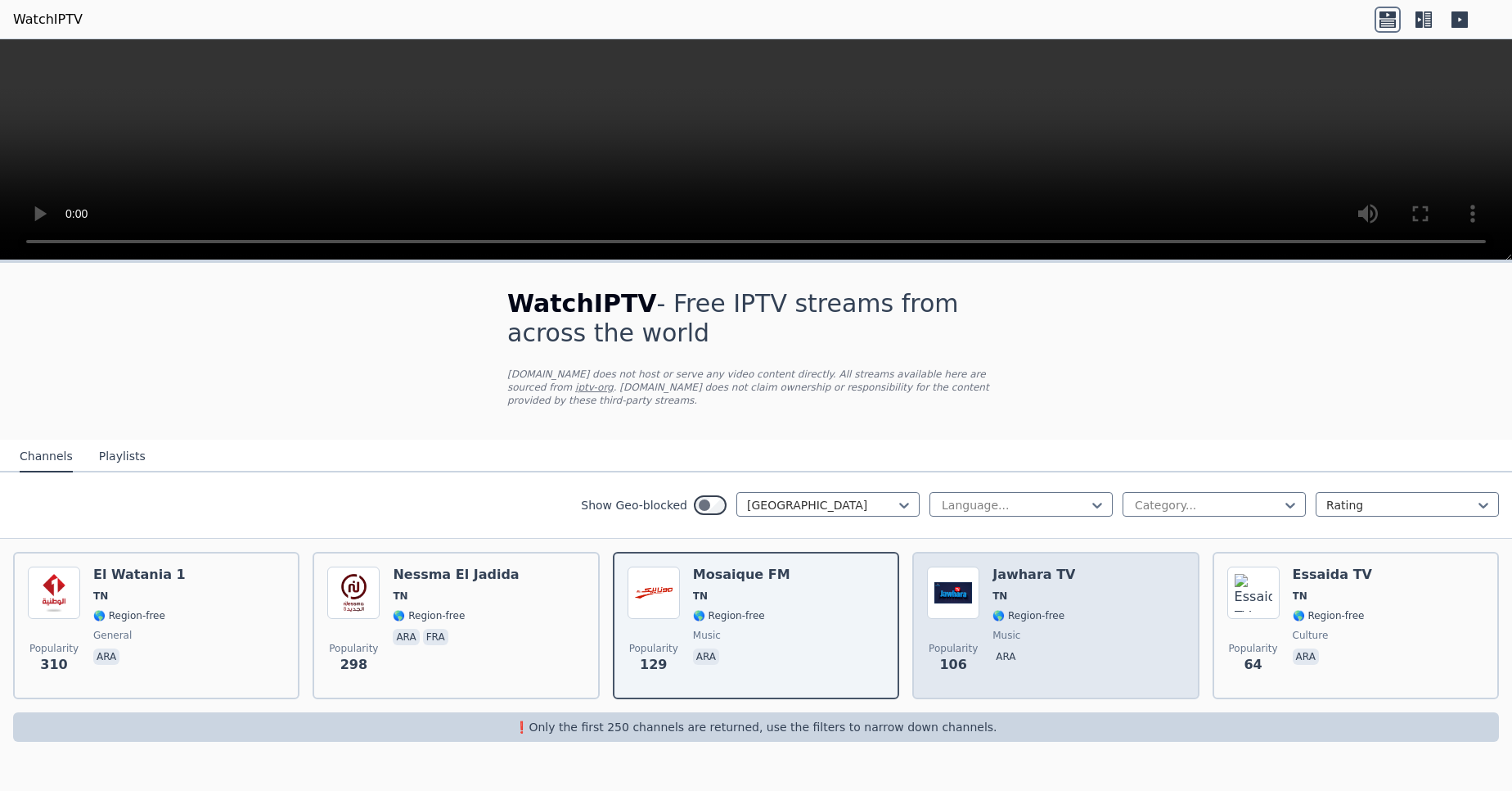
click at [990, 585] on div "Popularity 106 Jawhara TV TN 🌎 Region-free music ara" at bounding box center [1055, 625] width 257 height 118
